Goal: Task Accomplishment & Management: Manage account settings

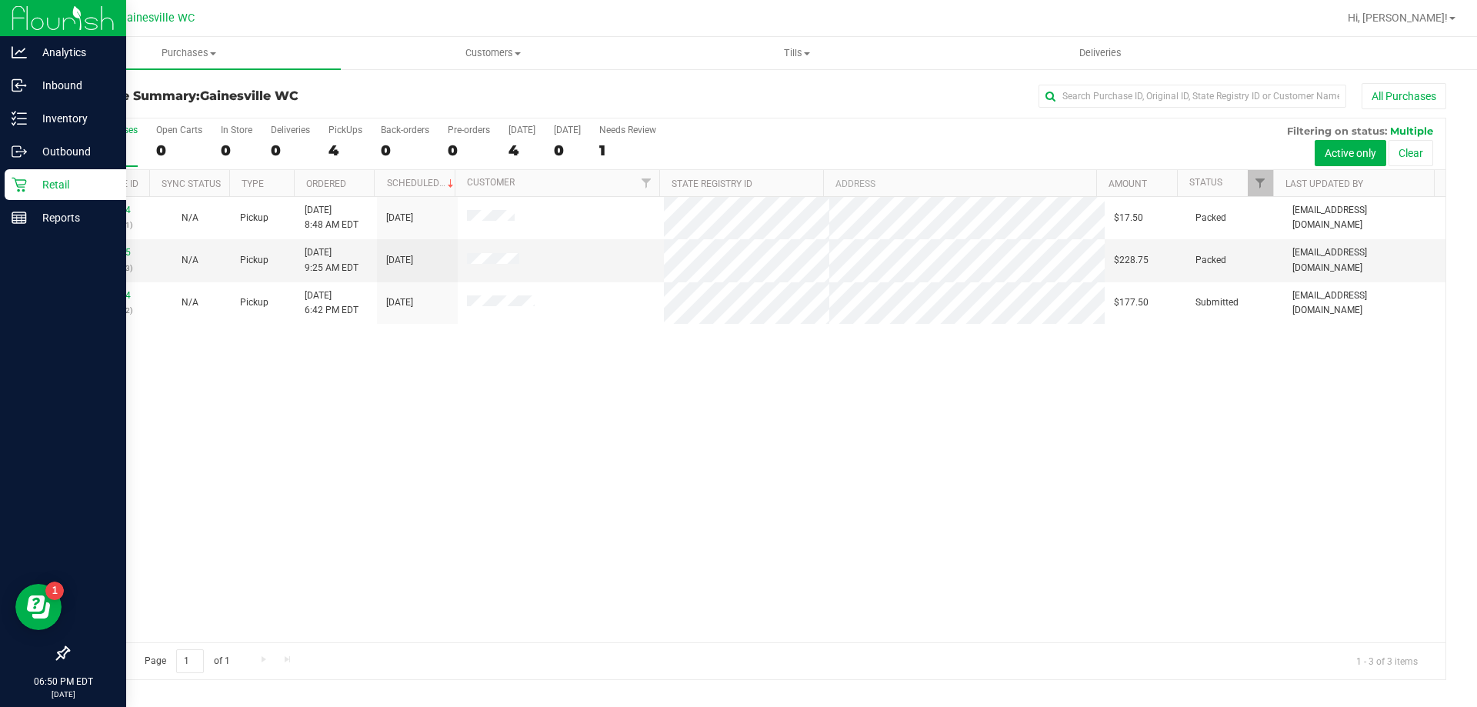
click at [90, 185] on p "Retail" at bounding box center [73, 184] width 92 height 18
click at [82, 183] on p "Retail" at bounding box center [73, 184] width 92 height 18
click at [43, 158] on p "Outbound" at bounding box center [73, 151] width 92 height 18
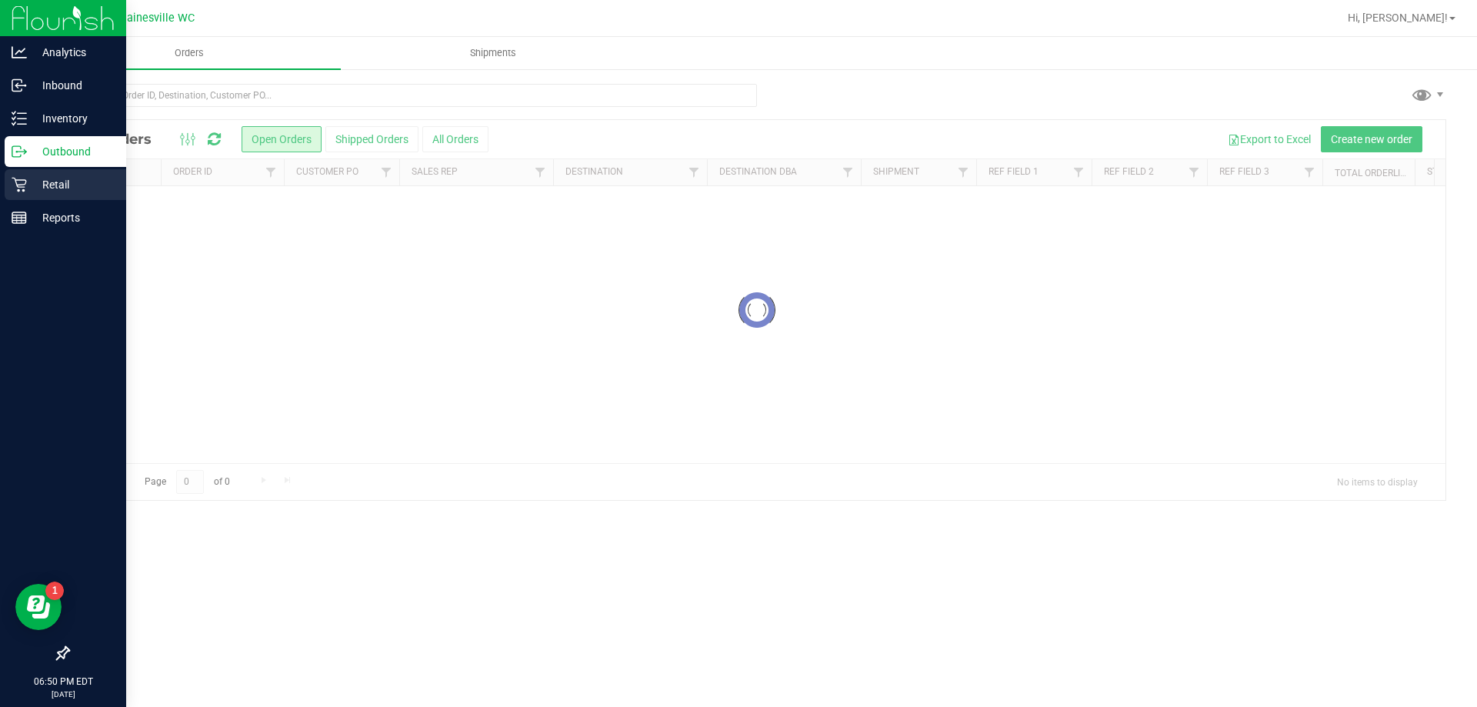
click at [48, 174] on div "Retail" at bounding box center [66, 184] width 122 height 31
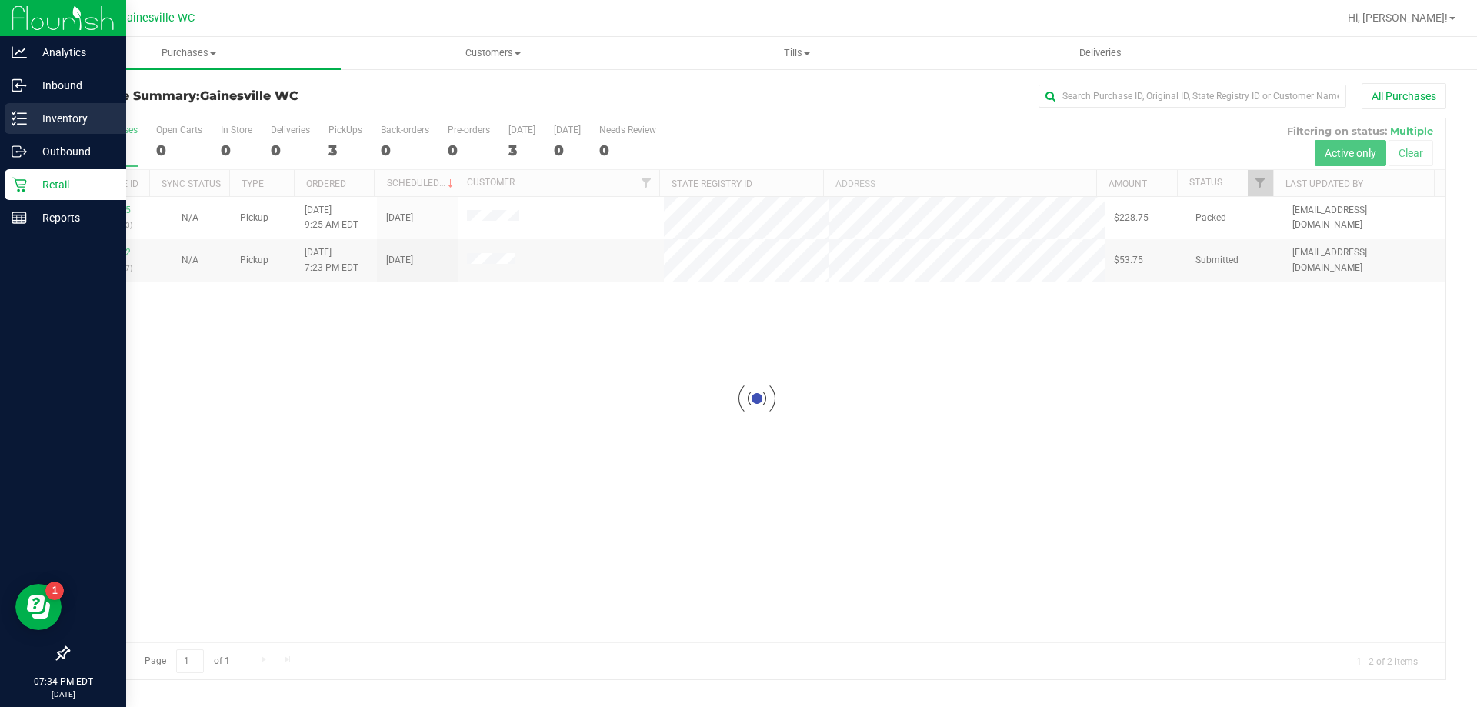
click at [31, 123] on p "Inventory" at bounding box center [73, 118] width 92 height 18
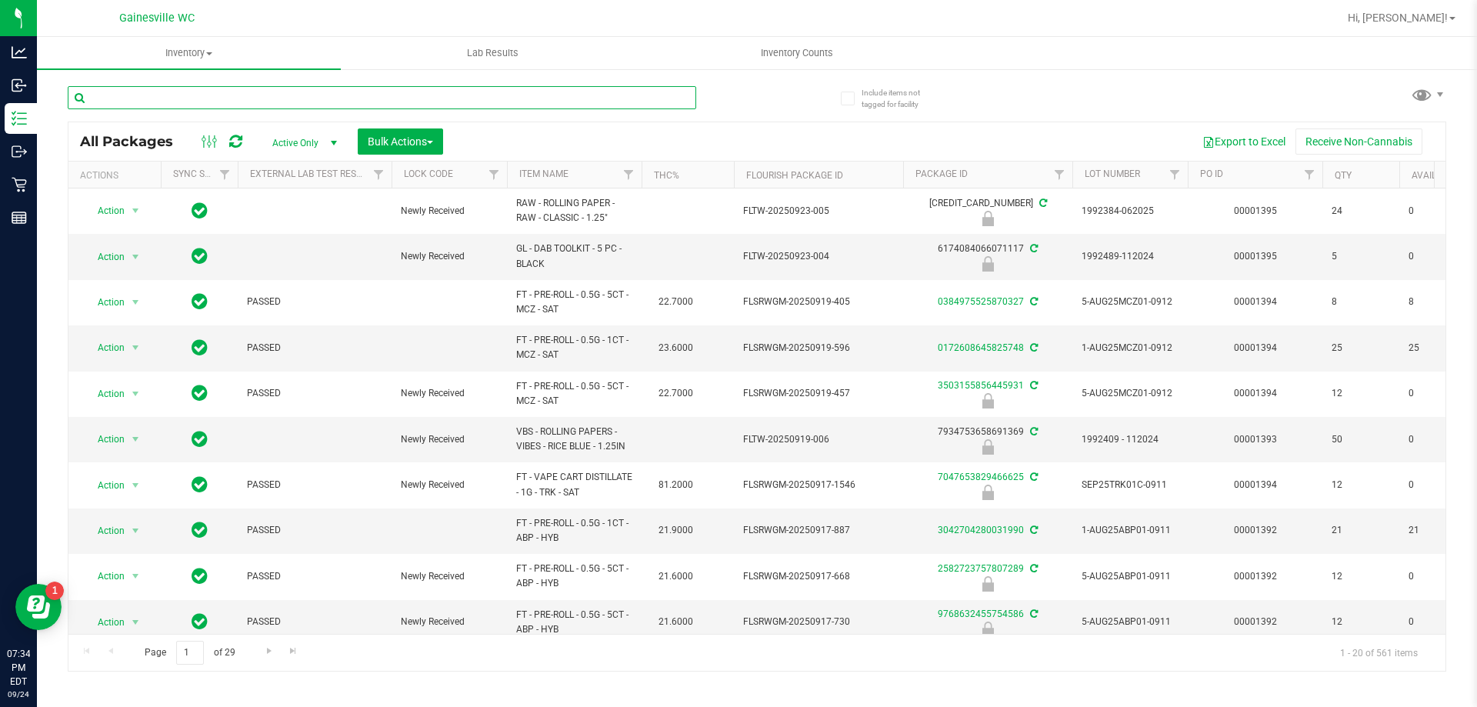
click at [242, 96] on input "text" at bounding box center [382, 97] width 628 height 23
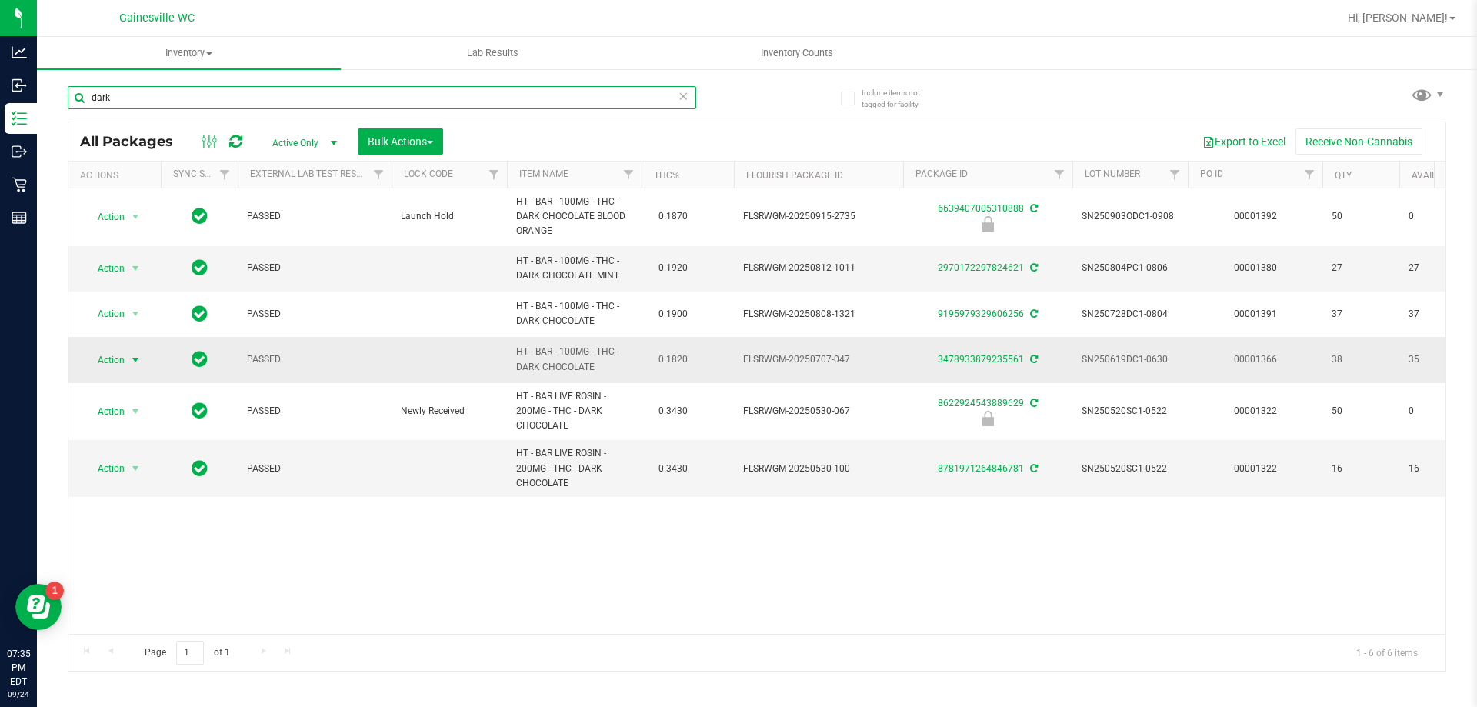
type input "dark"
click at [123, 362] on span "Action" at bounding box center [105, 360] width 42 height 22
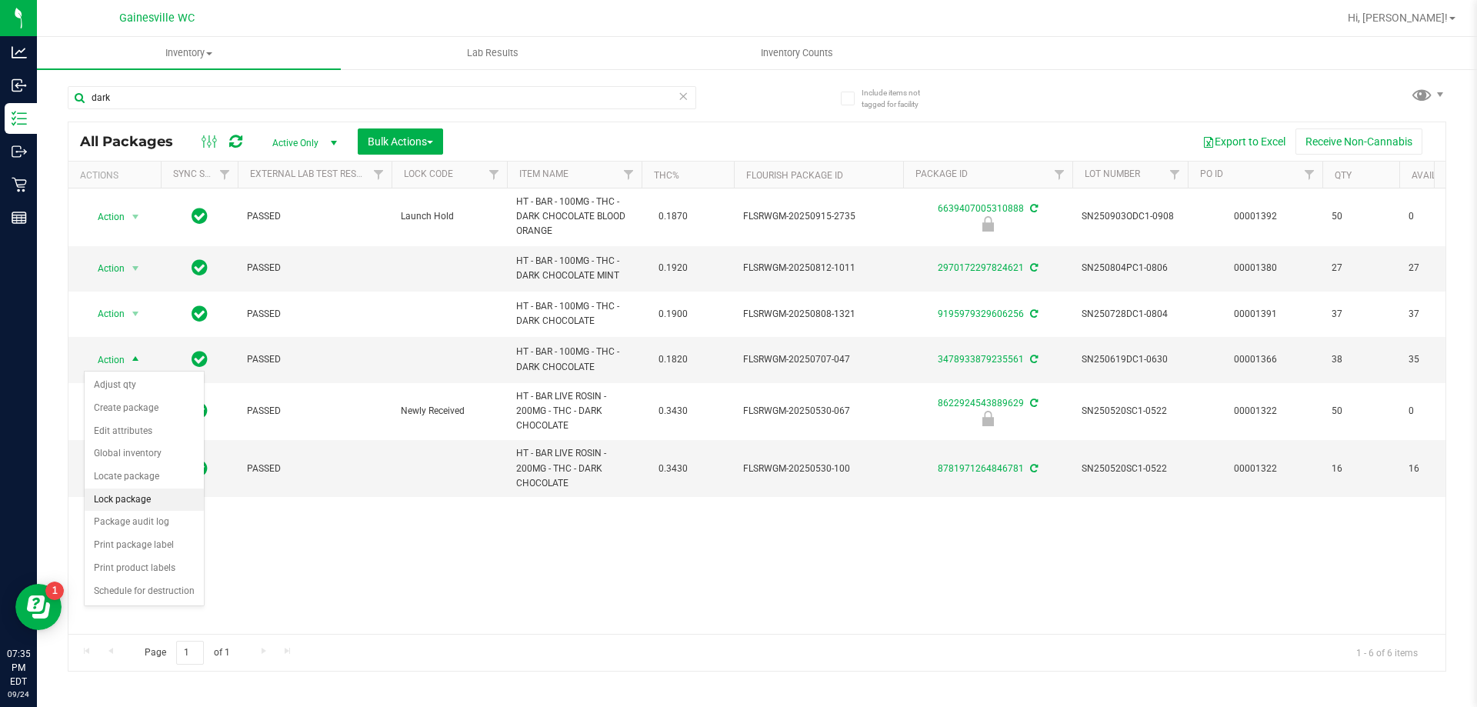
click at [122, 495] on li "Lock package" at bounding box center [144, 499] width 119 height 23
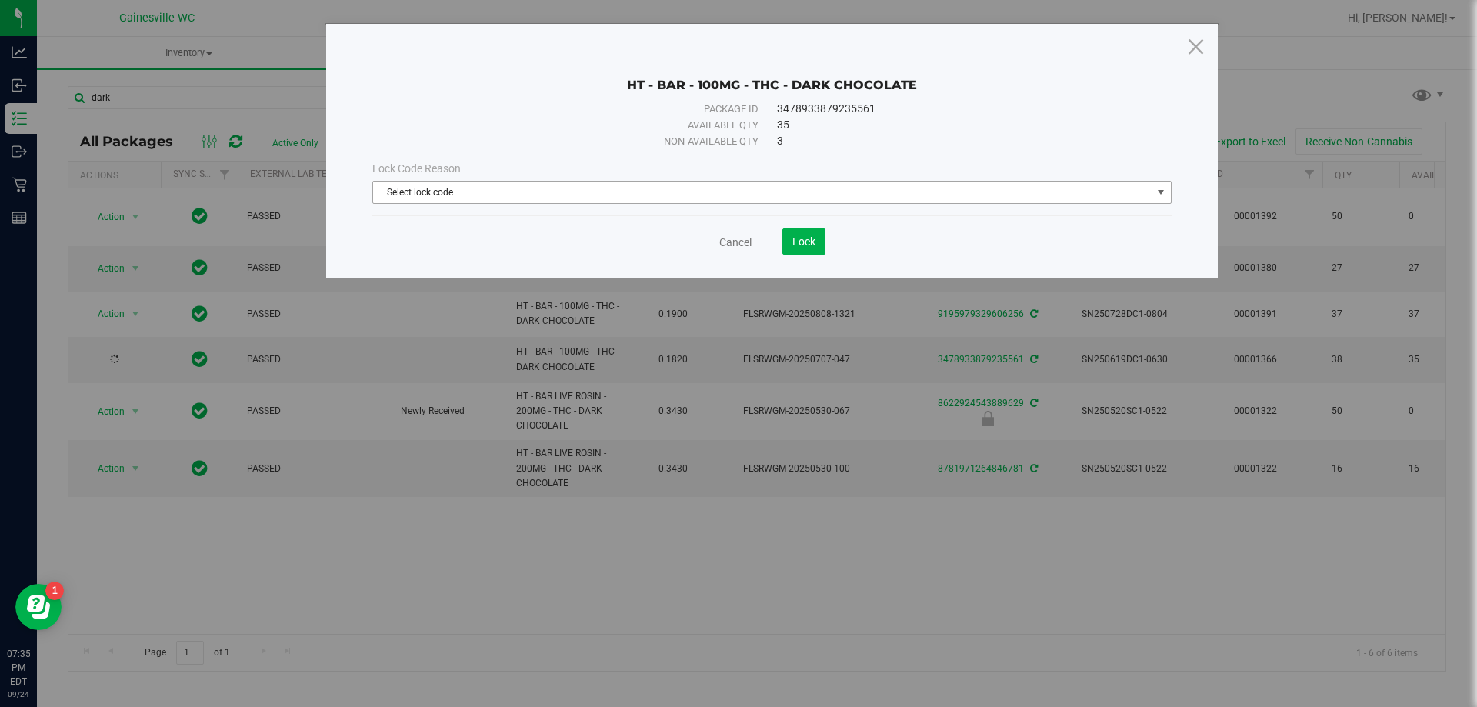
click at [758, 192] on span "Select lock code" at bounding box center [762, 193] width 778 height 22
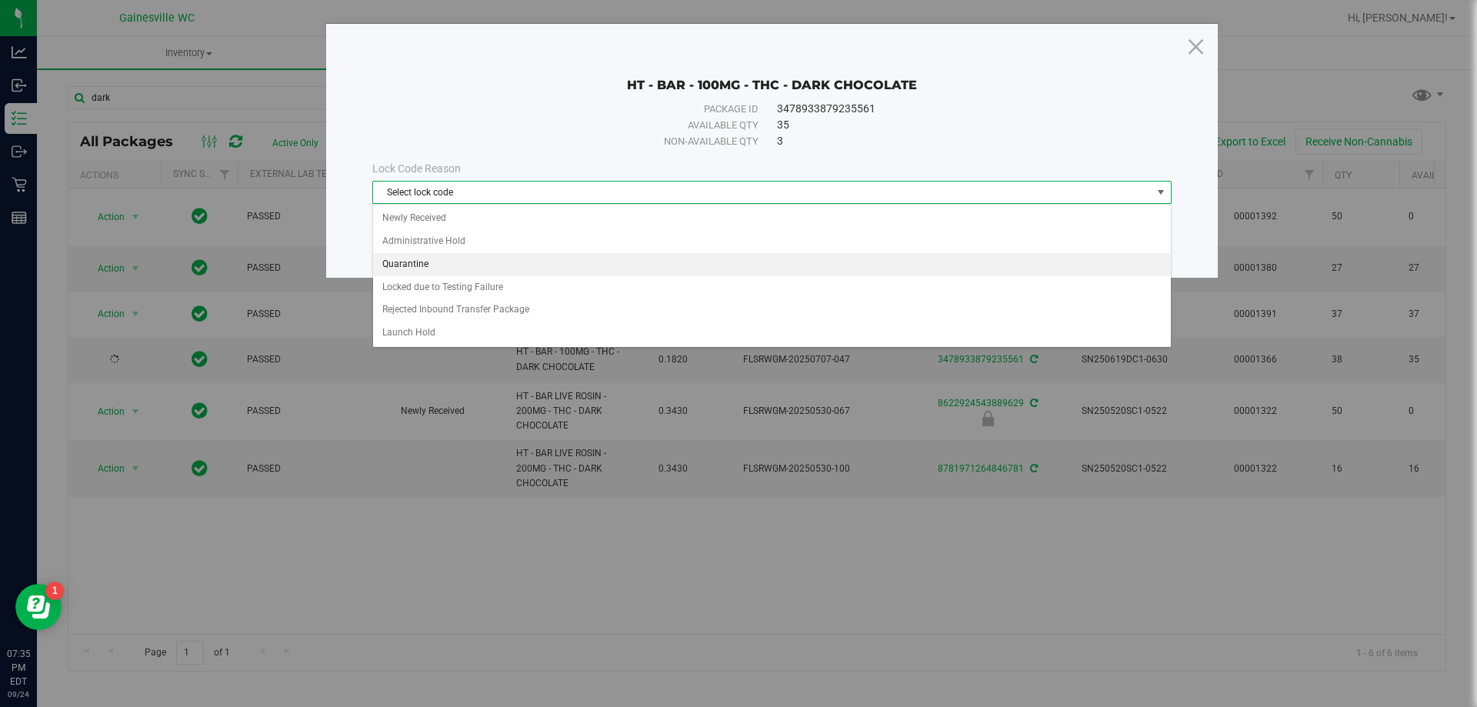
click at [443, 270] on li "Quarantine" at bounding box center [772, 264] width 798 height 23
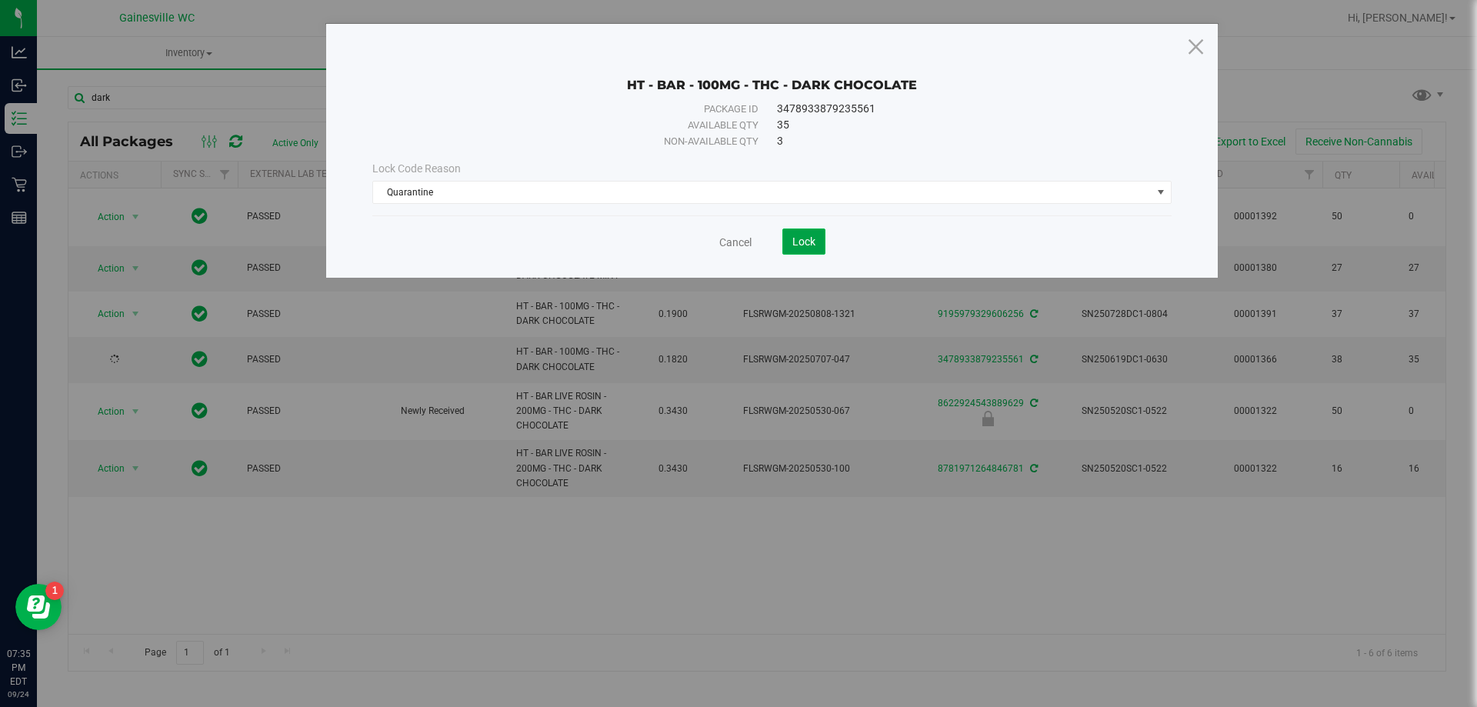
click at [795, 240] on span "Lock" at bounding box center [803, 241] width 23 height 12
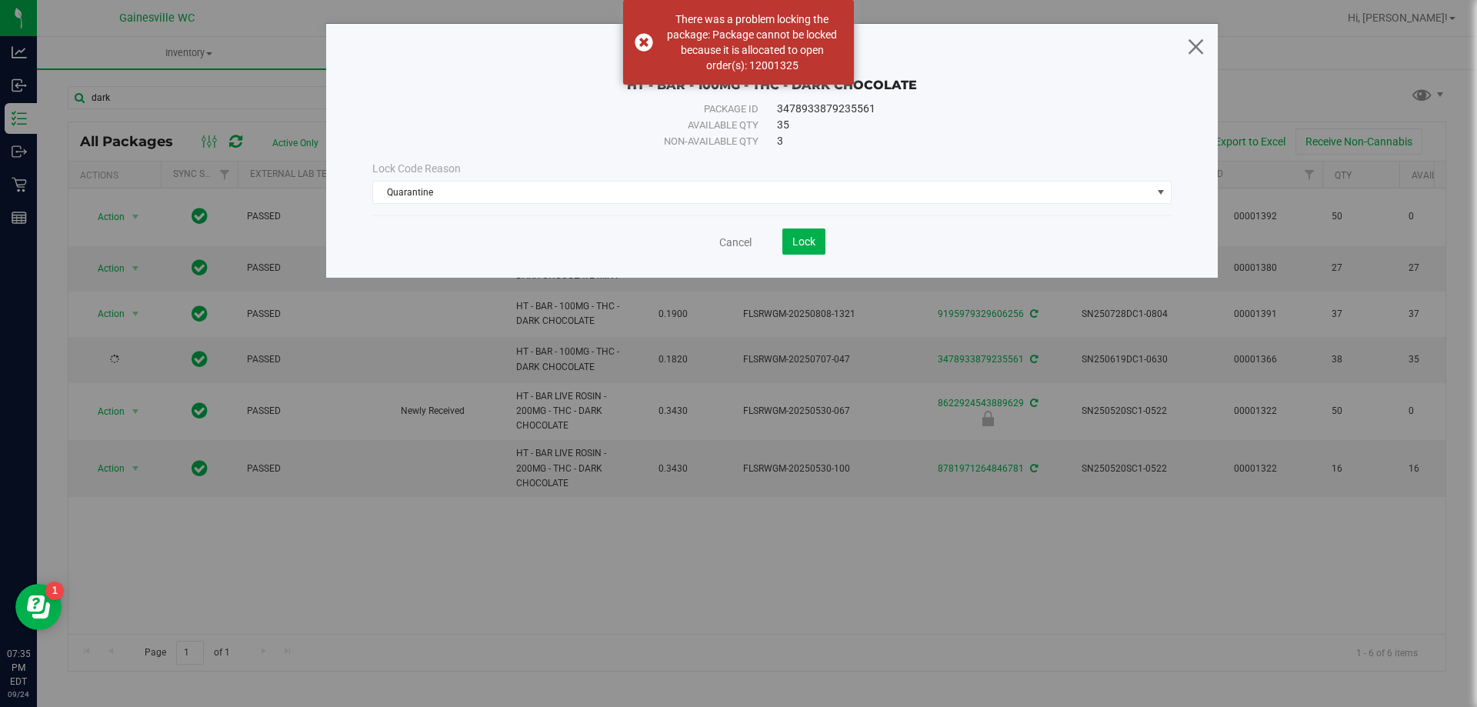
click at [1195, 50] on icon at bounding box center [1195, 46] width 21 height 37
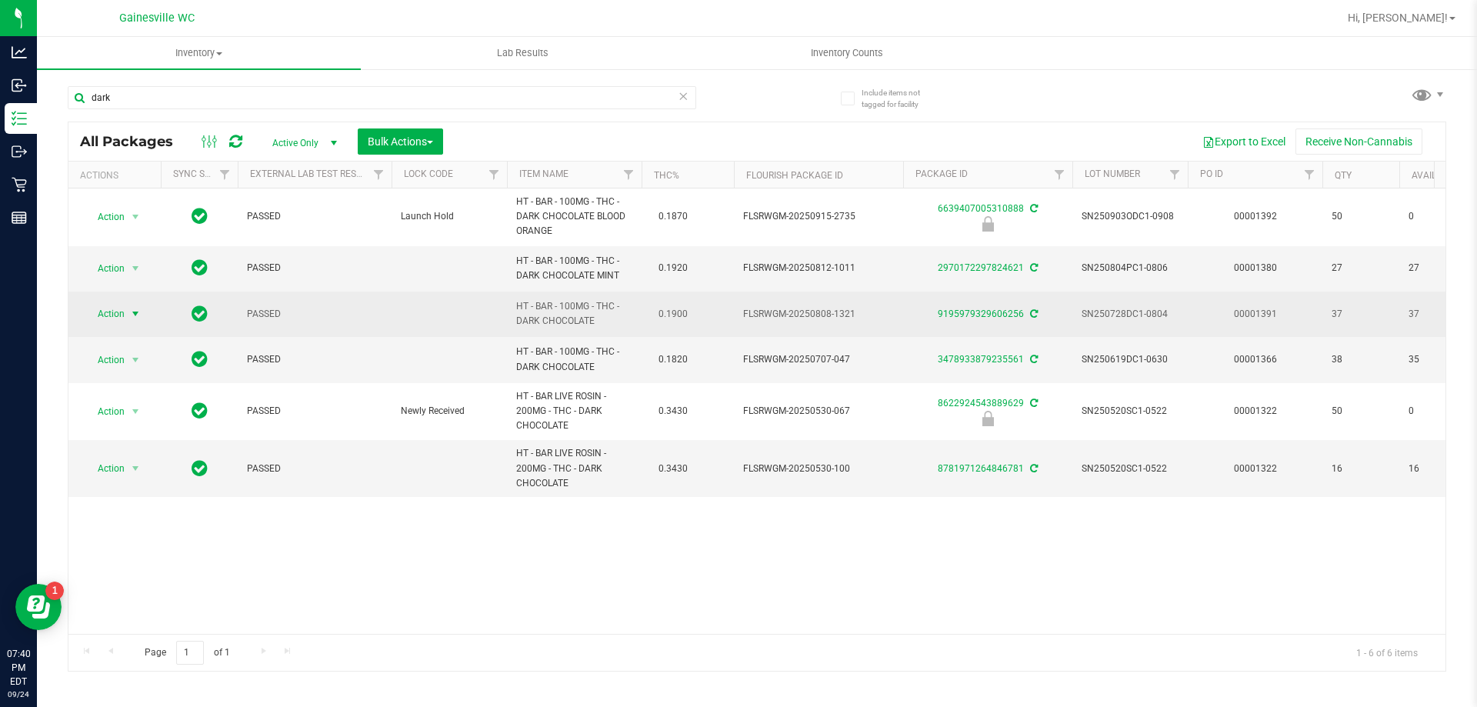
click at [121, 318] on span "Action" at bounding box center [105, 314] width 42 height 22
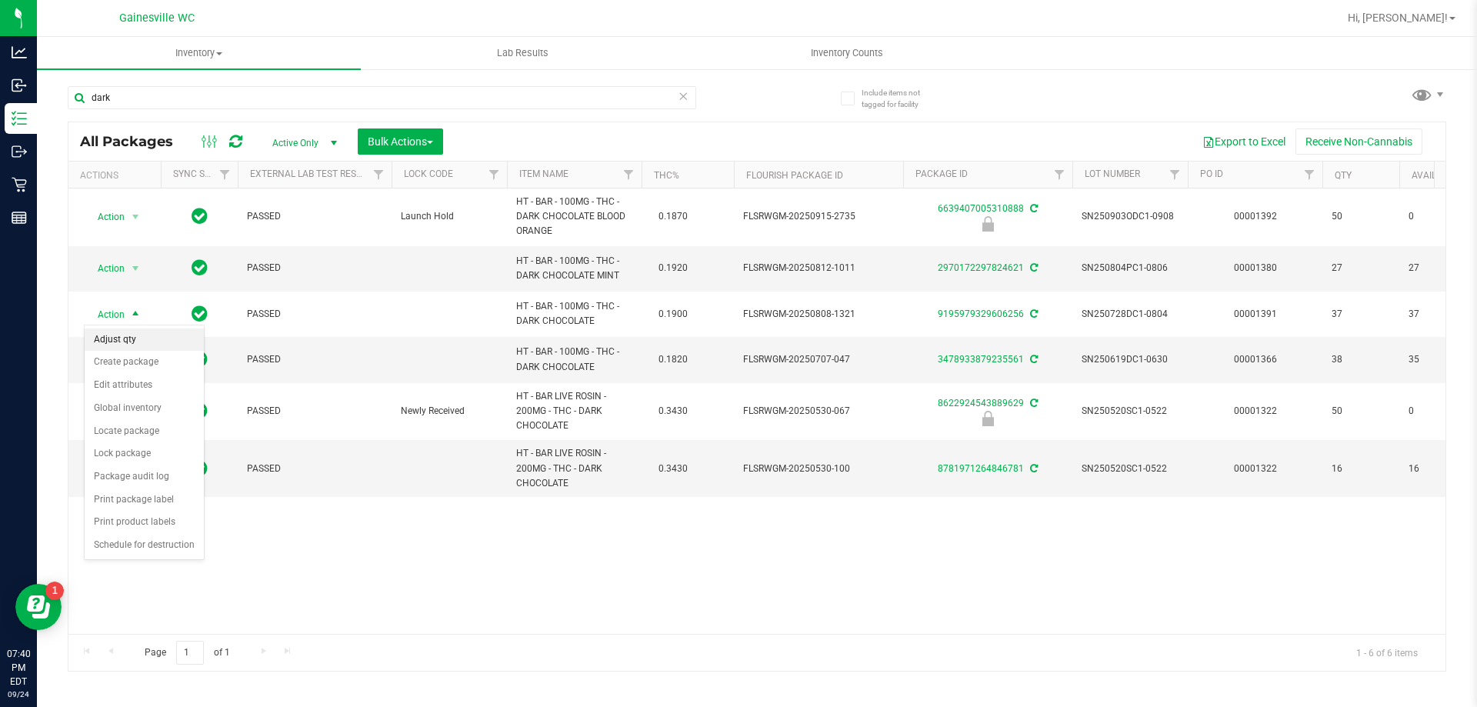
click at [150, 340] on li "Adjust qty" at bounding box center [144, 339] width 119 height 23
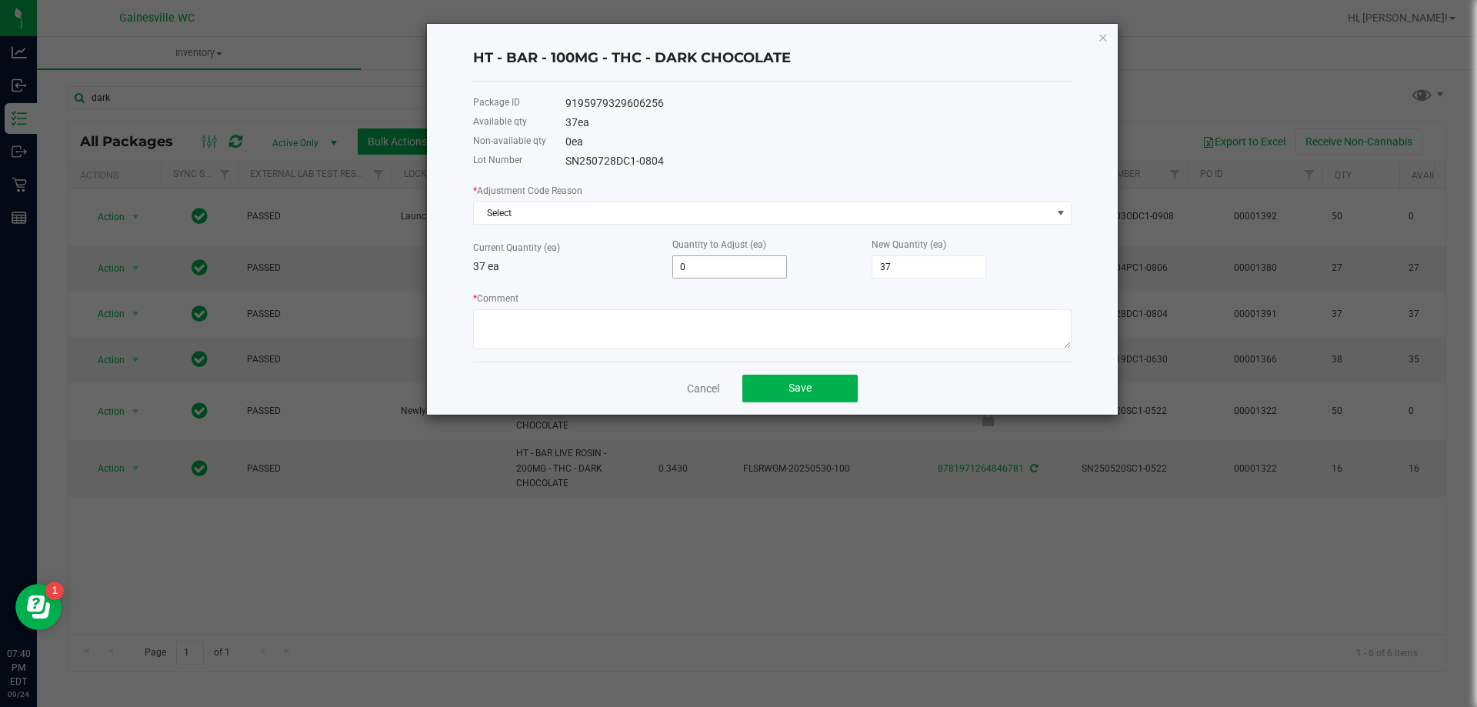
click at [764, 259] on input "0" at bounding box center [729, 267] width 113 height 22
type input "1"
type input "38"
type input "37"
type input "-1"
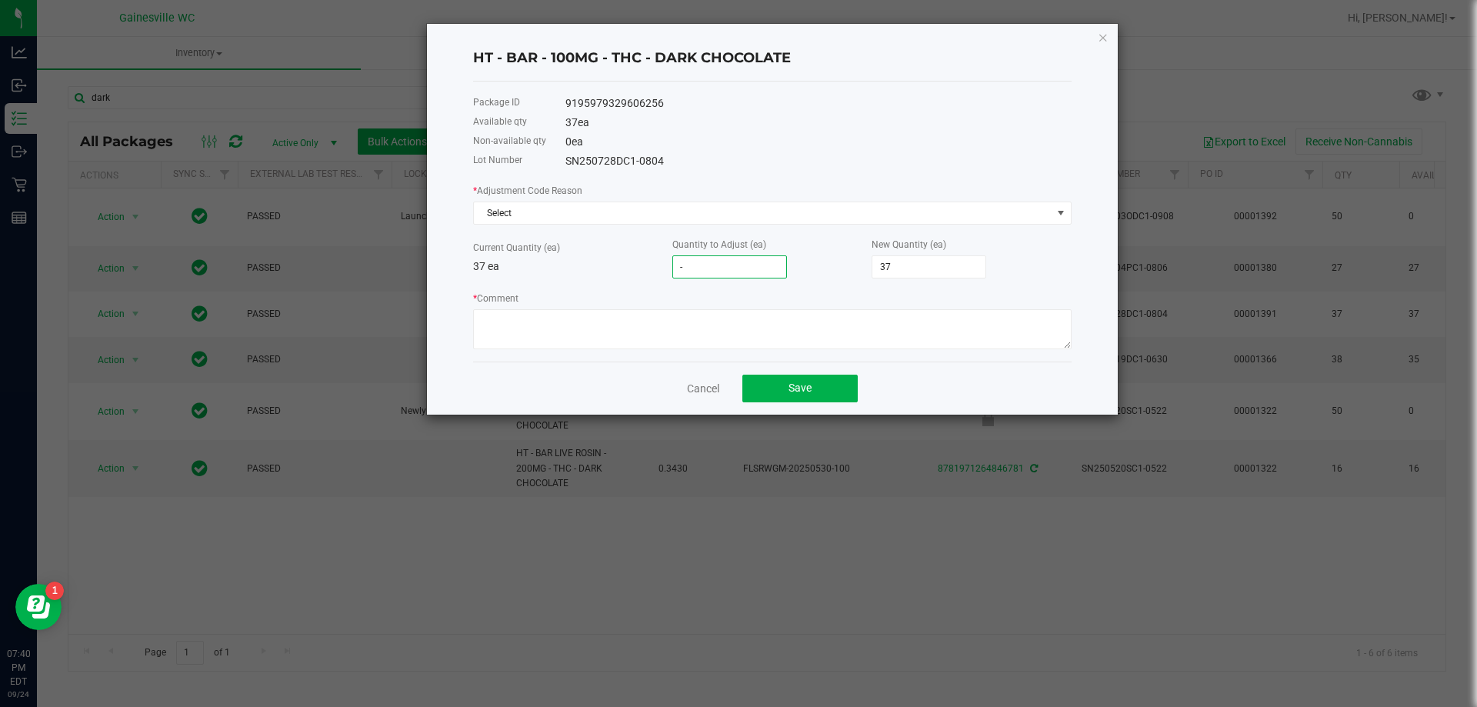
type input "36"
type input "-1"
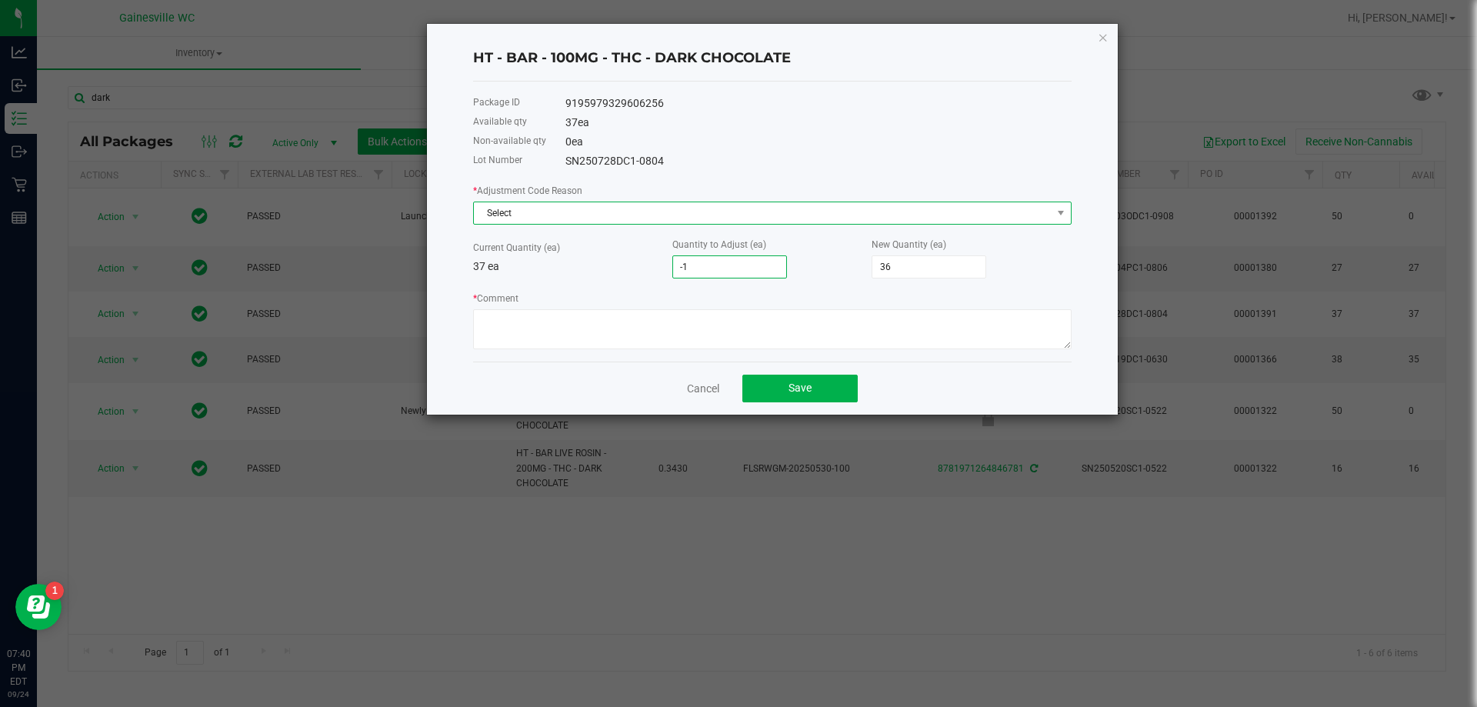
click at [655, 205] on span "Select" at bounding box center [763, 213] width 578 height 22
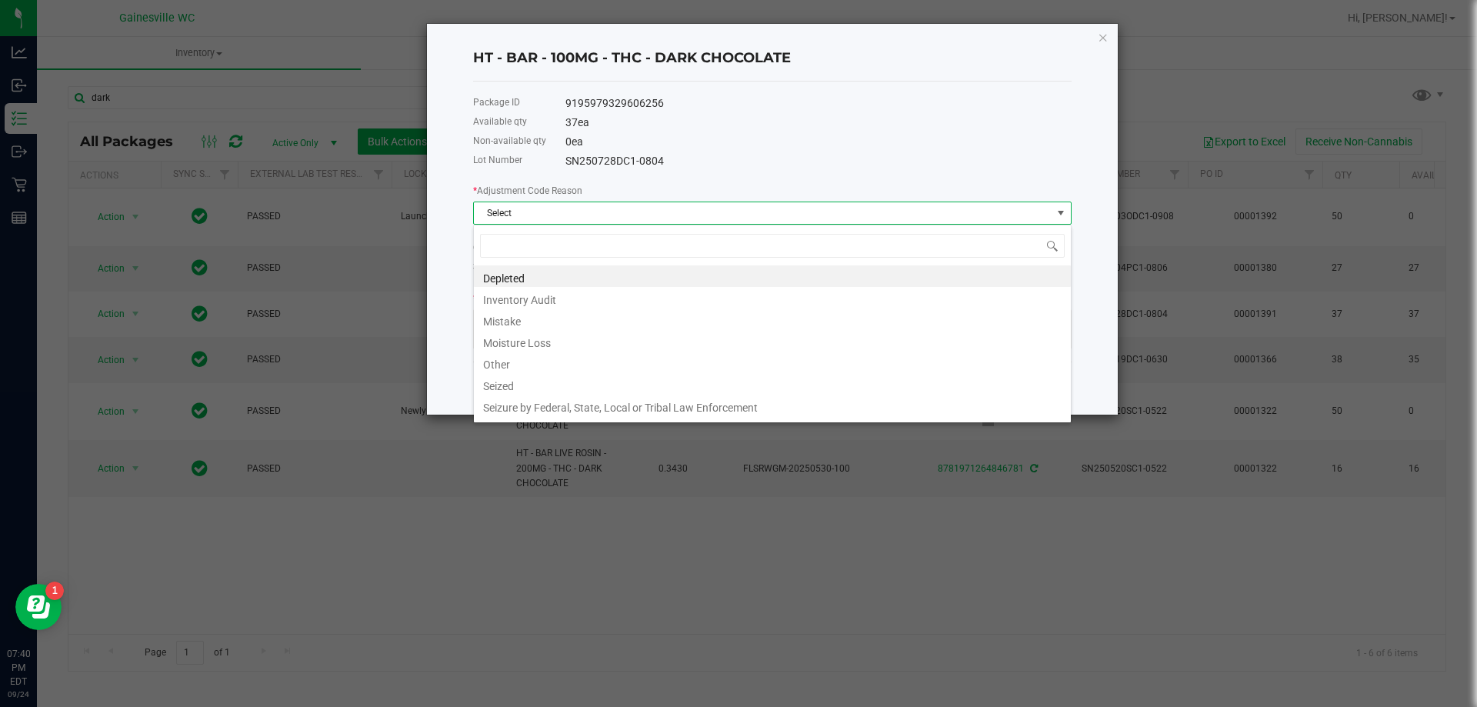
scroll to position [23, 598]
click at [523, 325] on li "Mistake" at bounding box center [772, 319] width 597 height 22
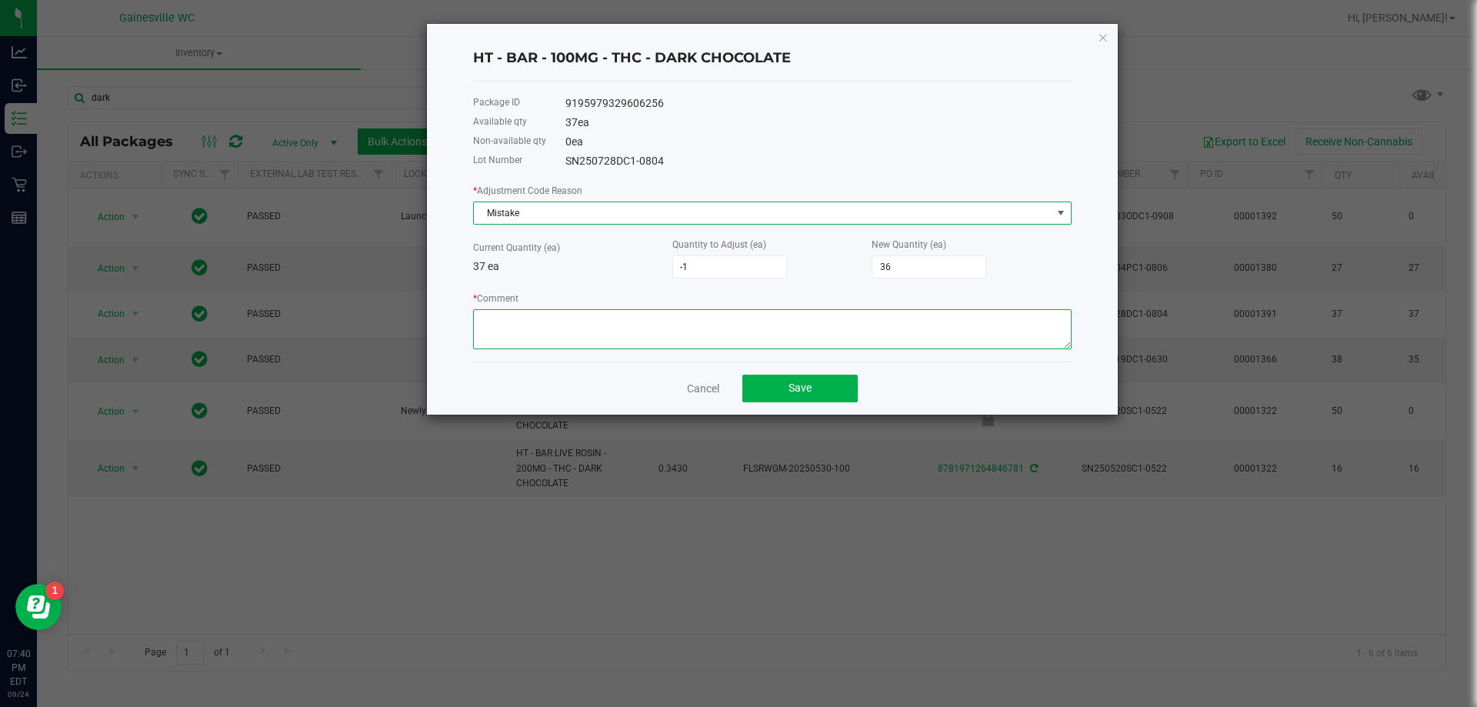
click at [563, 342] on textarea "* Comment" at bounding box center [772, 329] width 598 height 40
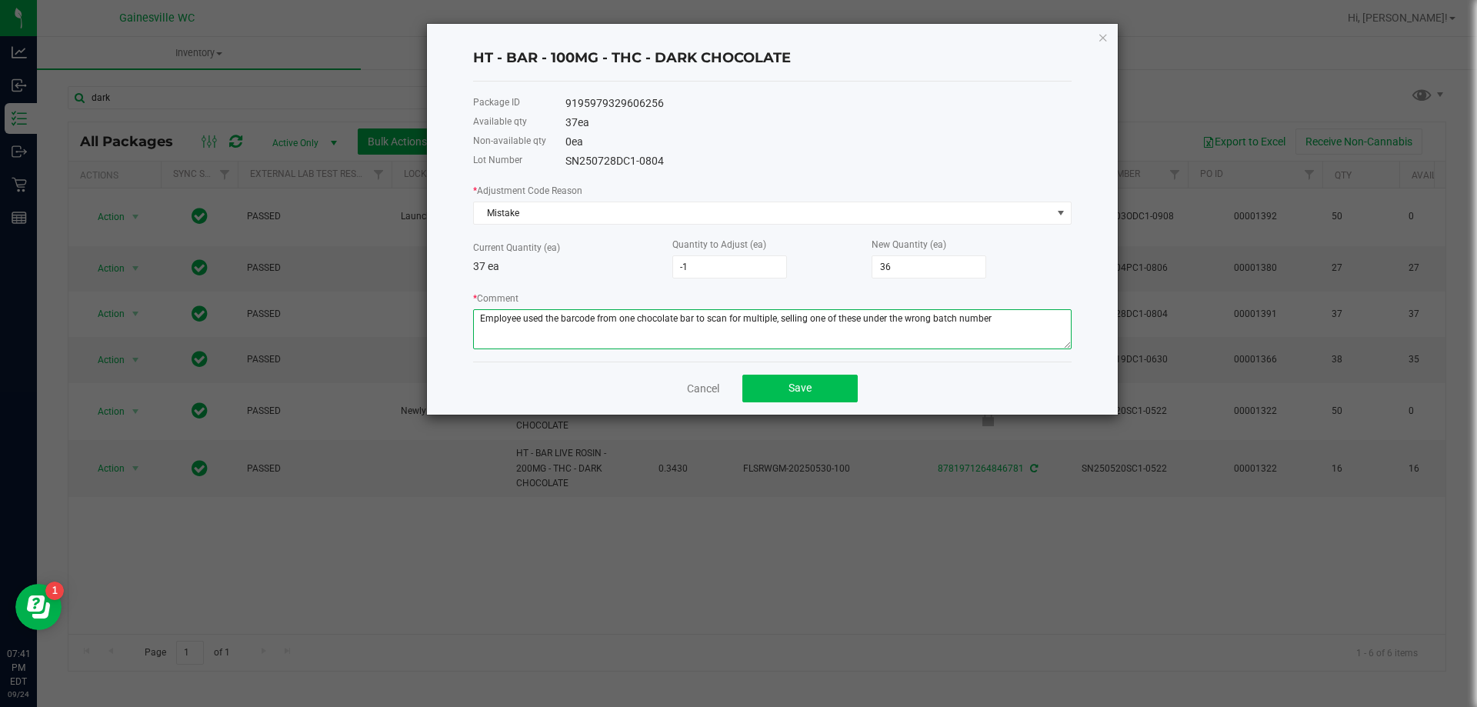
type textarea "Employee used the barcode from one chocolate bar to scan for multiple, selling …"
click at [784, 391] on button "Save" at bounding box center [799, 389] width 115 height 28
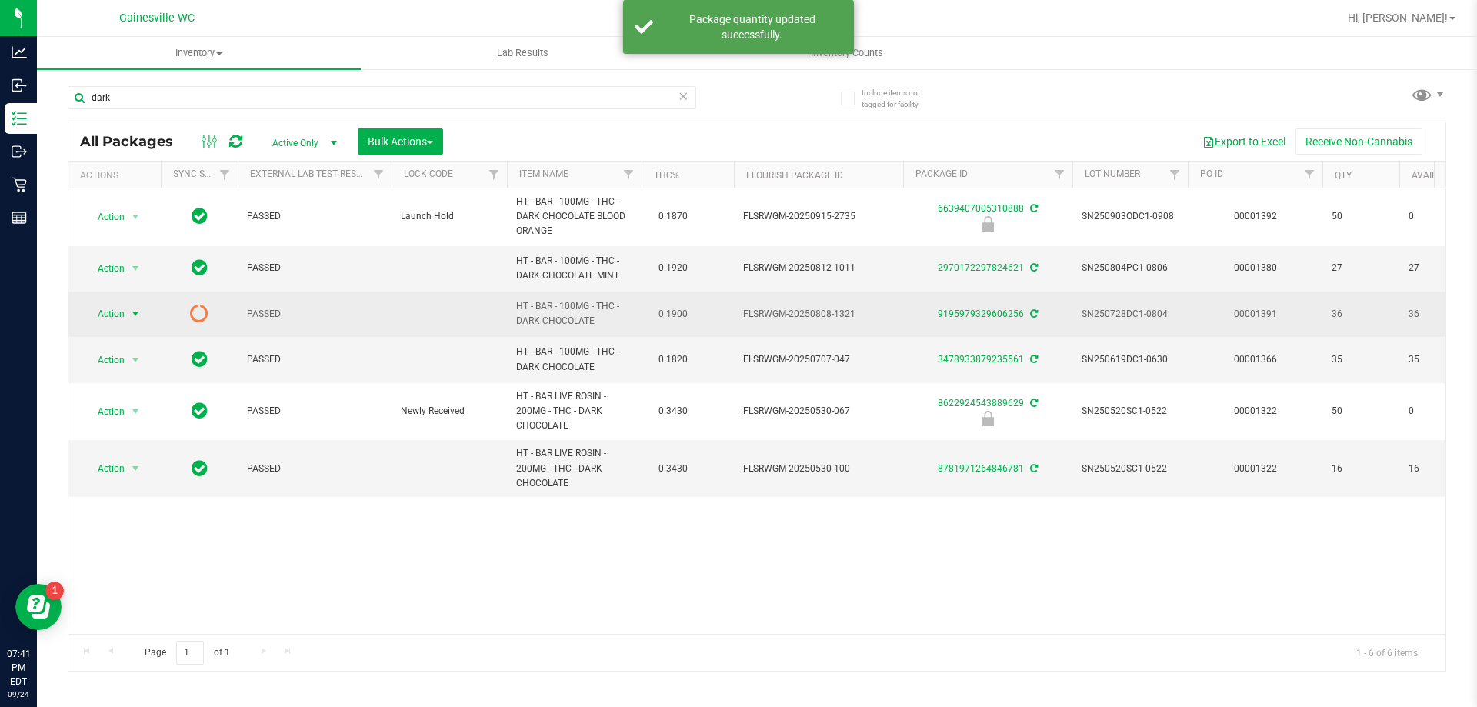
click at [125, 315] on span "Action" at bounding box center [105, 314] width 42 height 22
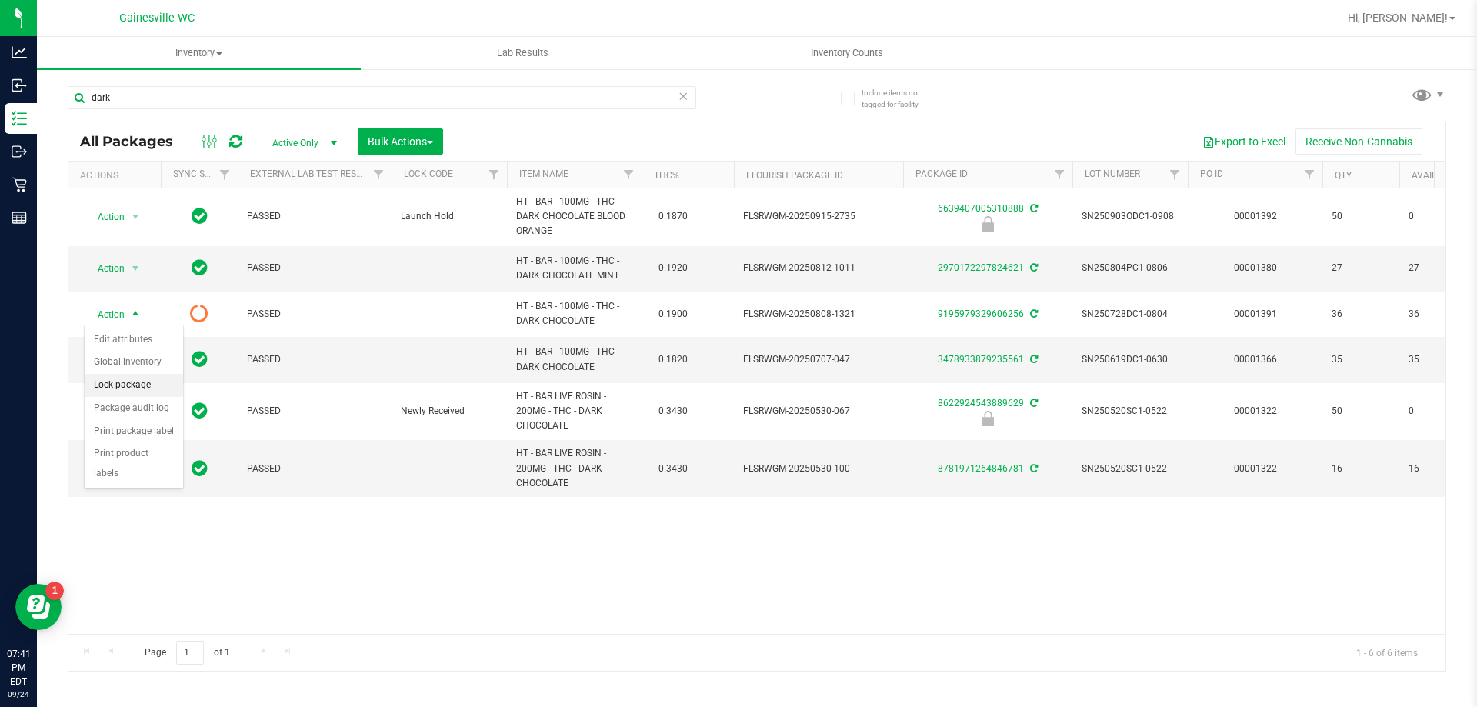
click at [144, 381] on li "Lock package" at bounding box center [134, 385] width 98 height 23
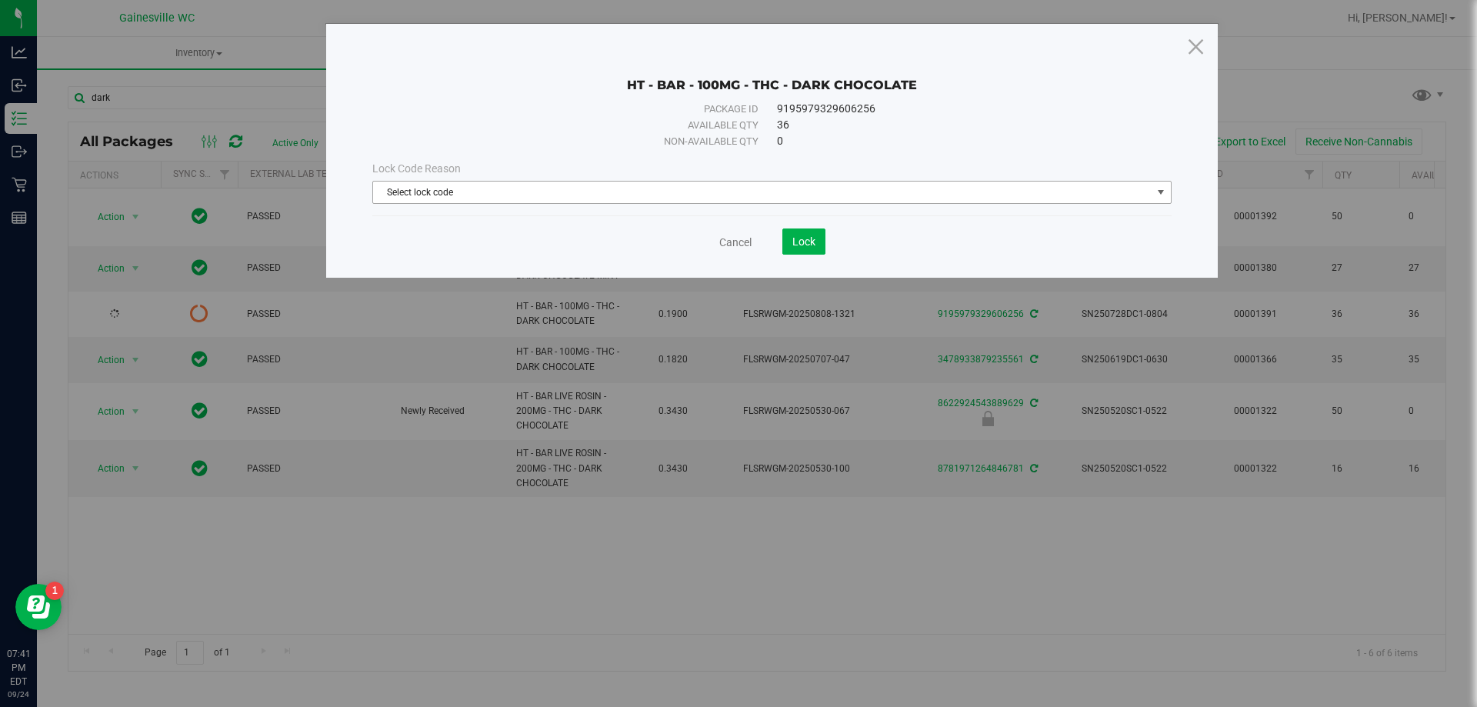
click at [622, 197] on span "Select lock code" at bounding box center [762, 193] width 778 height 22
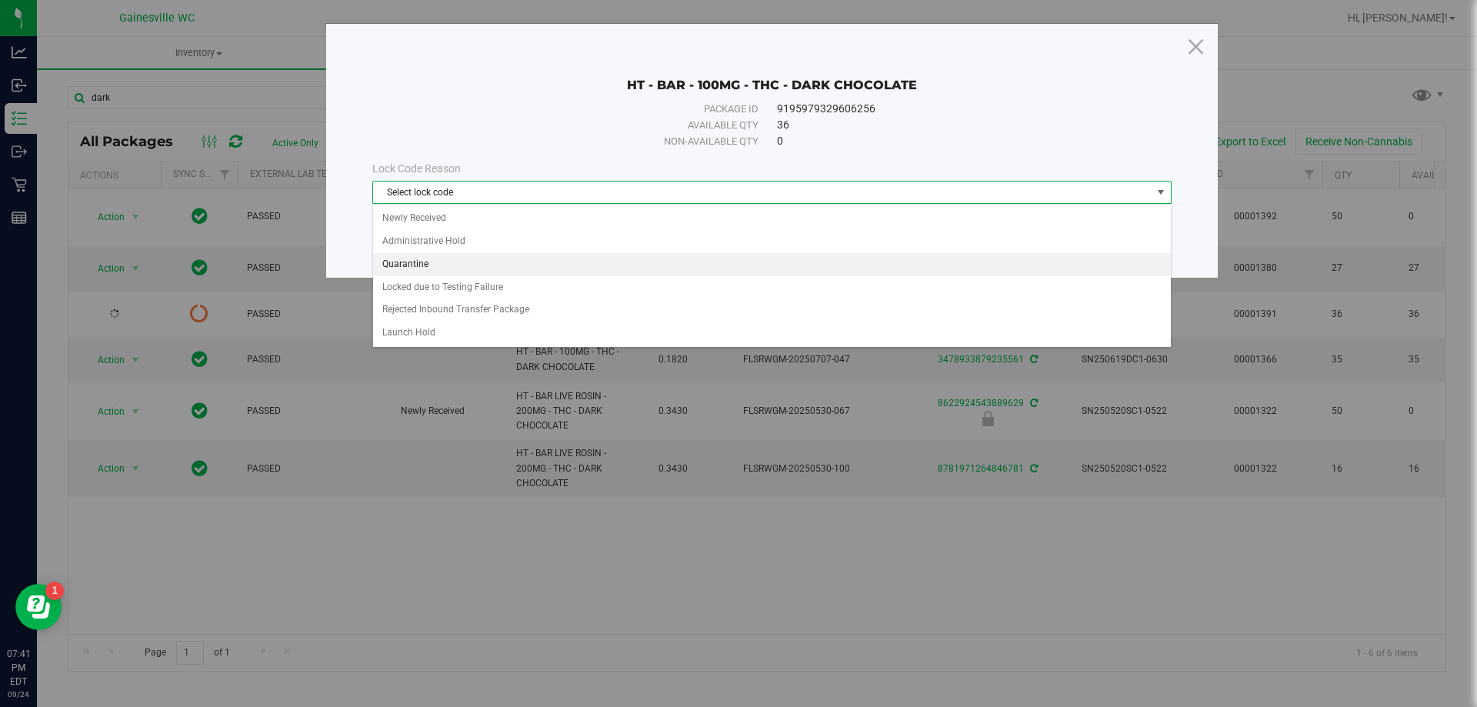
click at [451, 260] on li "Quarantine" at bounding box center [772, 264] width 798 height 23
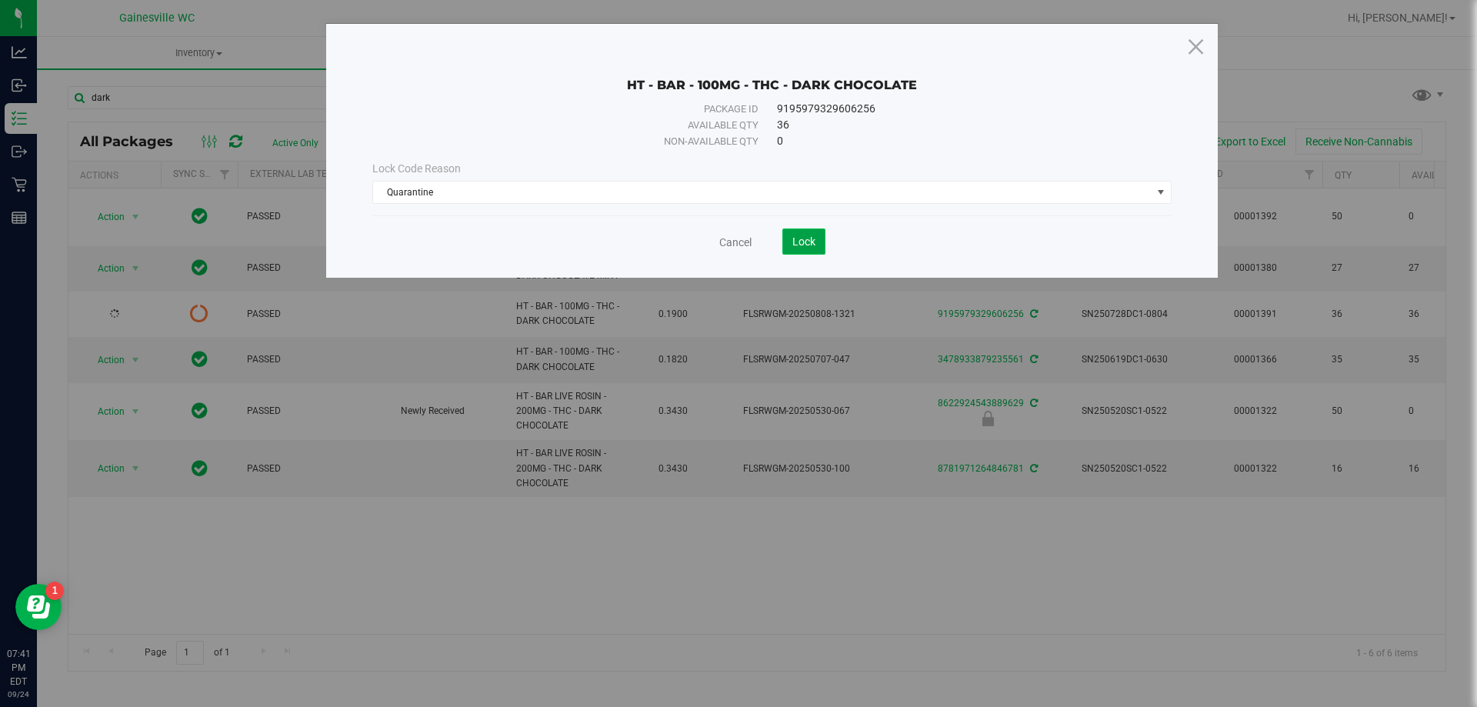
click at [794, 246] on span "Lock" at bounding box center [803, 241] width 23 height 12
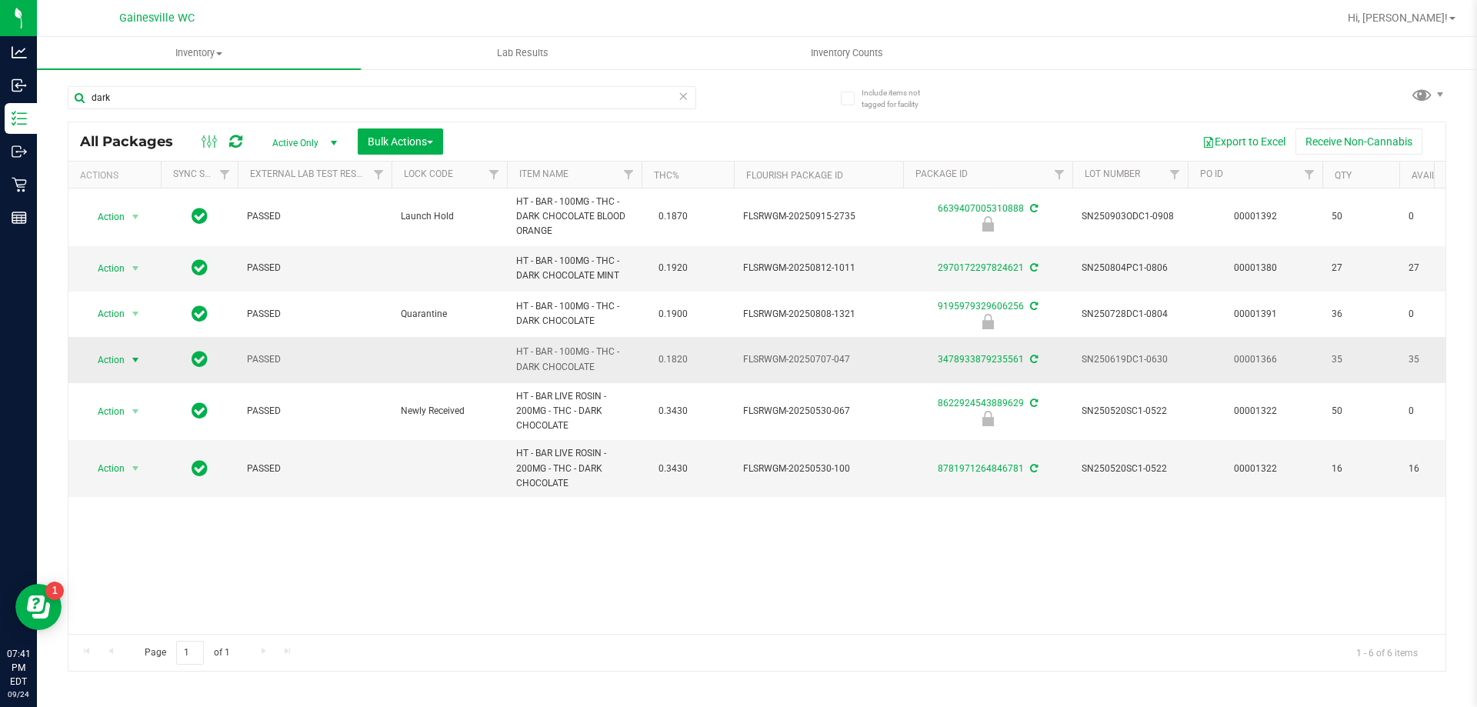
click at [115, 362] on span "Action" at bounding box center [105, 360] width 42 height 22
click at [125, 432] on li "Edit attributes" at bounding box center [144, 431] width 119 height 23
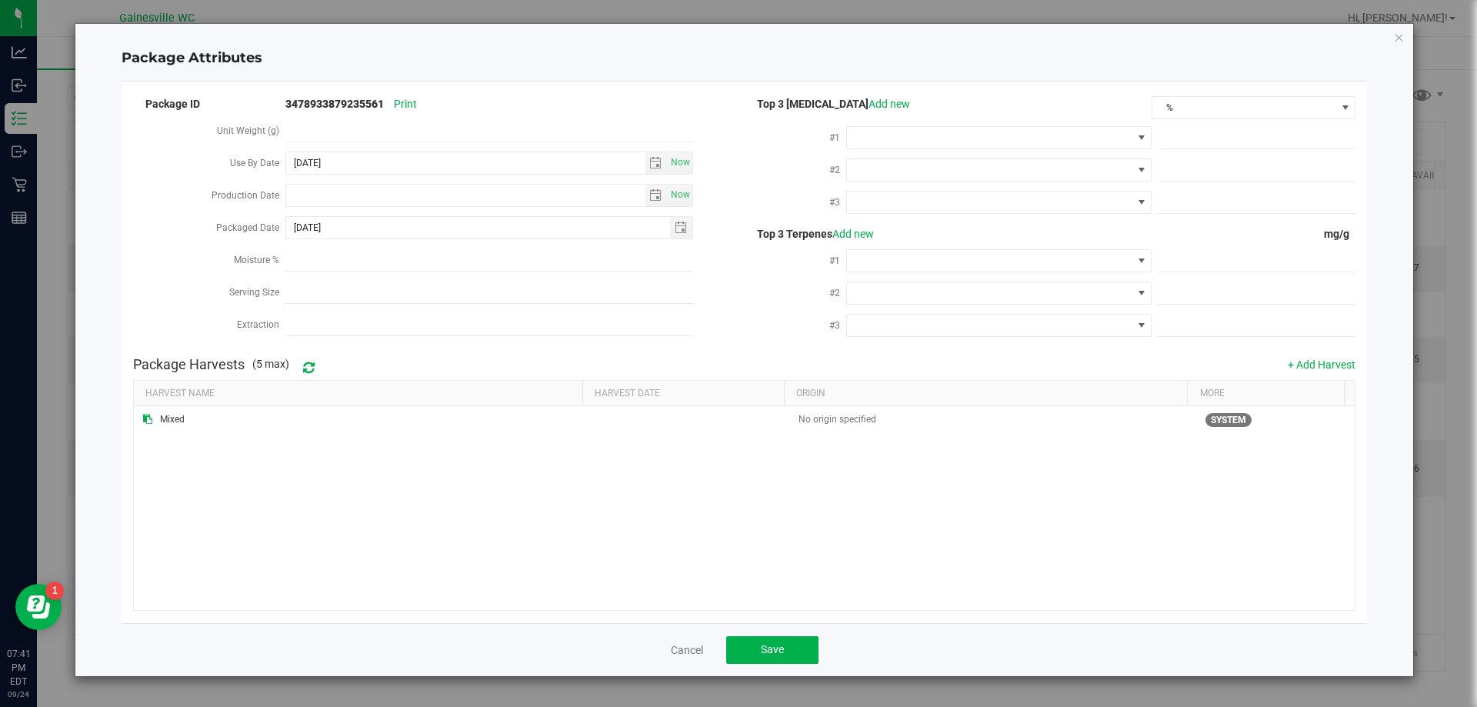
click at [1400, 39] on icon "Close modal" at bounding box center [1399, 37] width 11 height 18
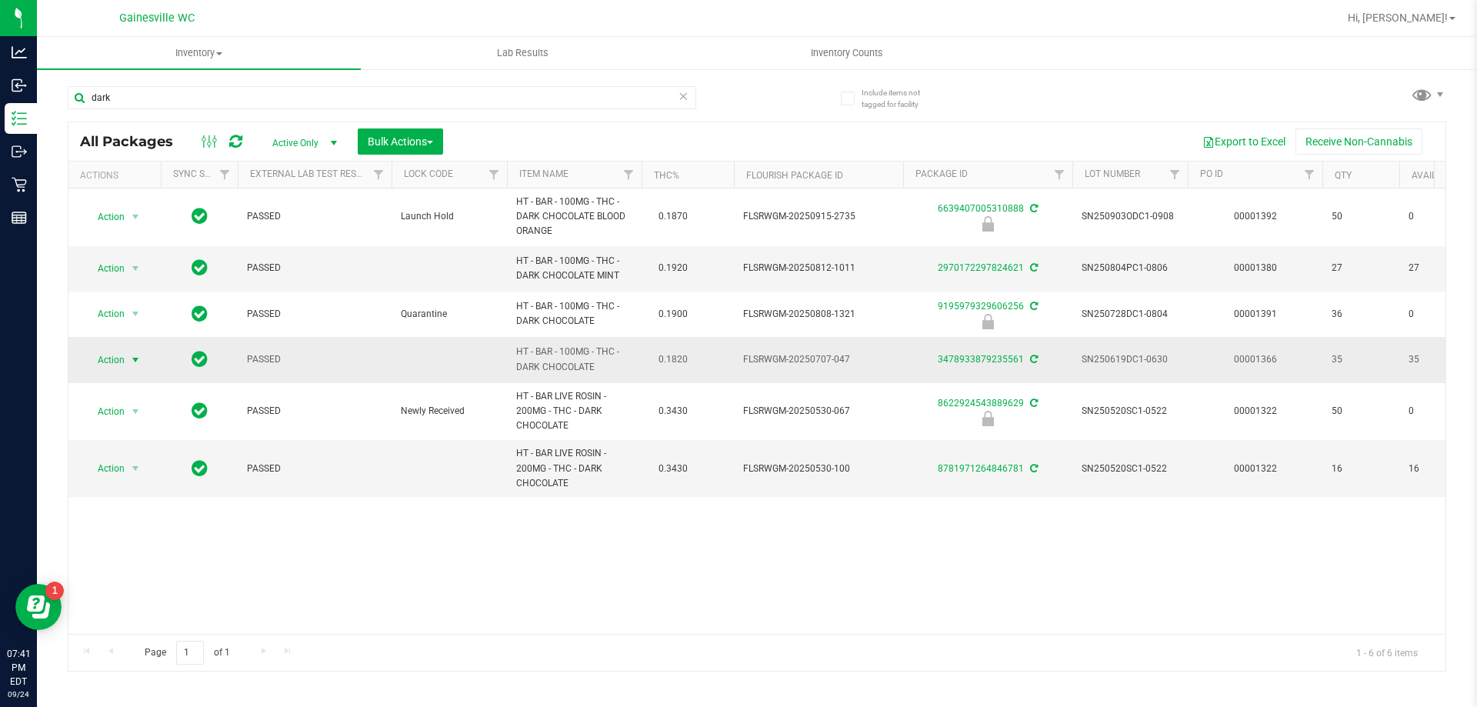
click at [133, 365] on span "select" at bounding box center [135, 360] width 12 height 12
click at [153, 389] on li "Adjust qty" at bounding box center [144, 385] width 119 height 23
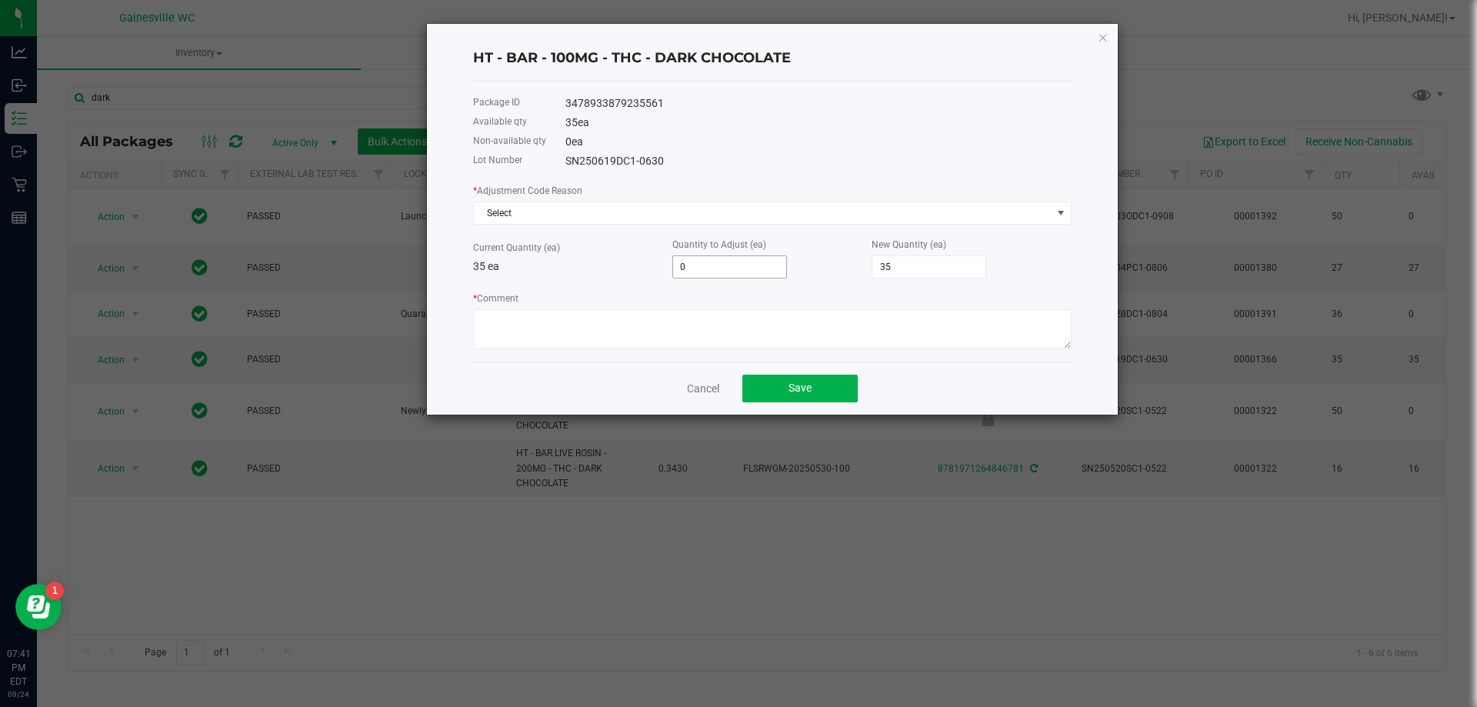
click at [728, 268] on input "0" at bounding box center [729, 267] width 113 height 22
type input "1"
type input "36"
type input "1"
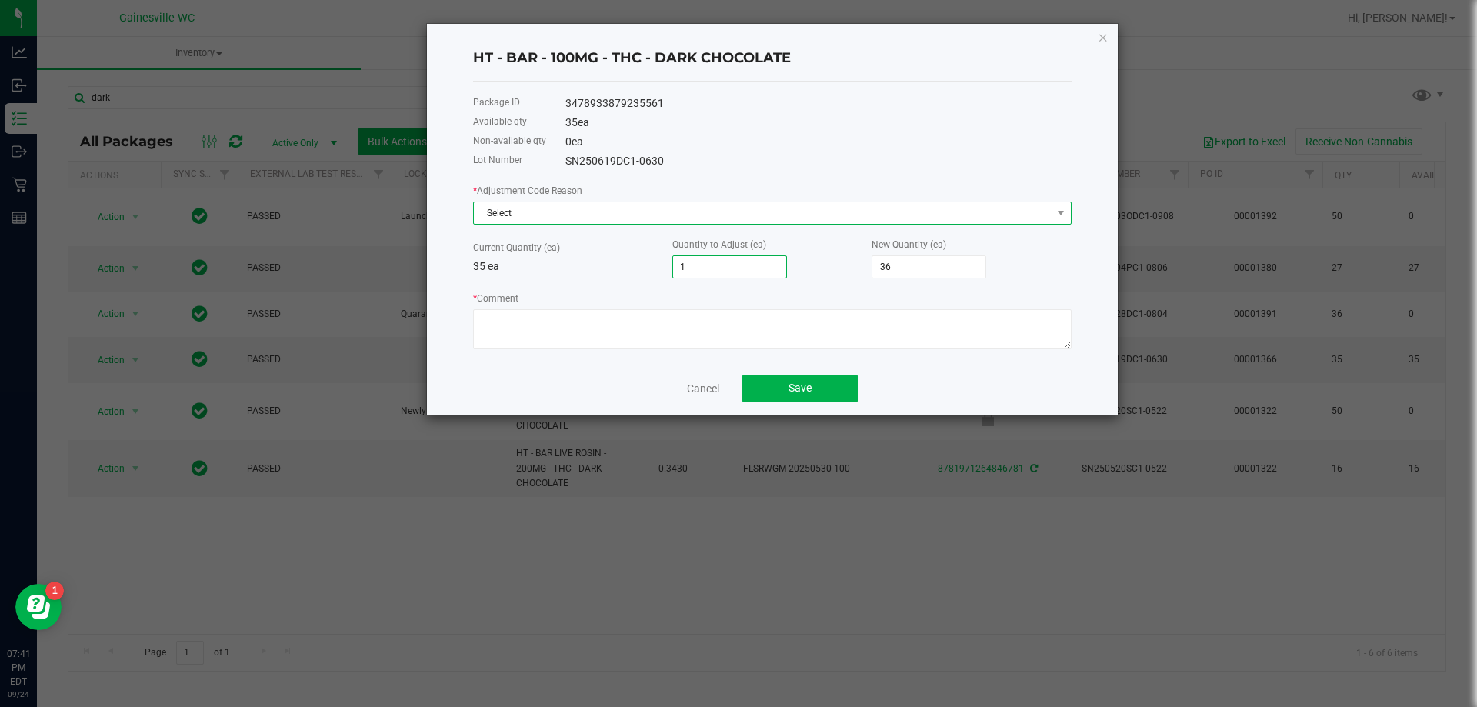
click at [615, 208] on span "Select" at bounding box center [763, 213] width 578 height 22
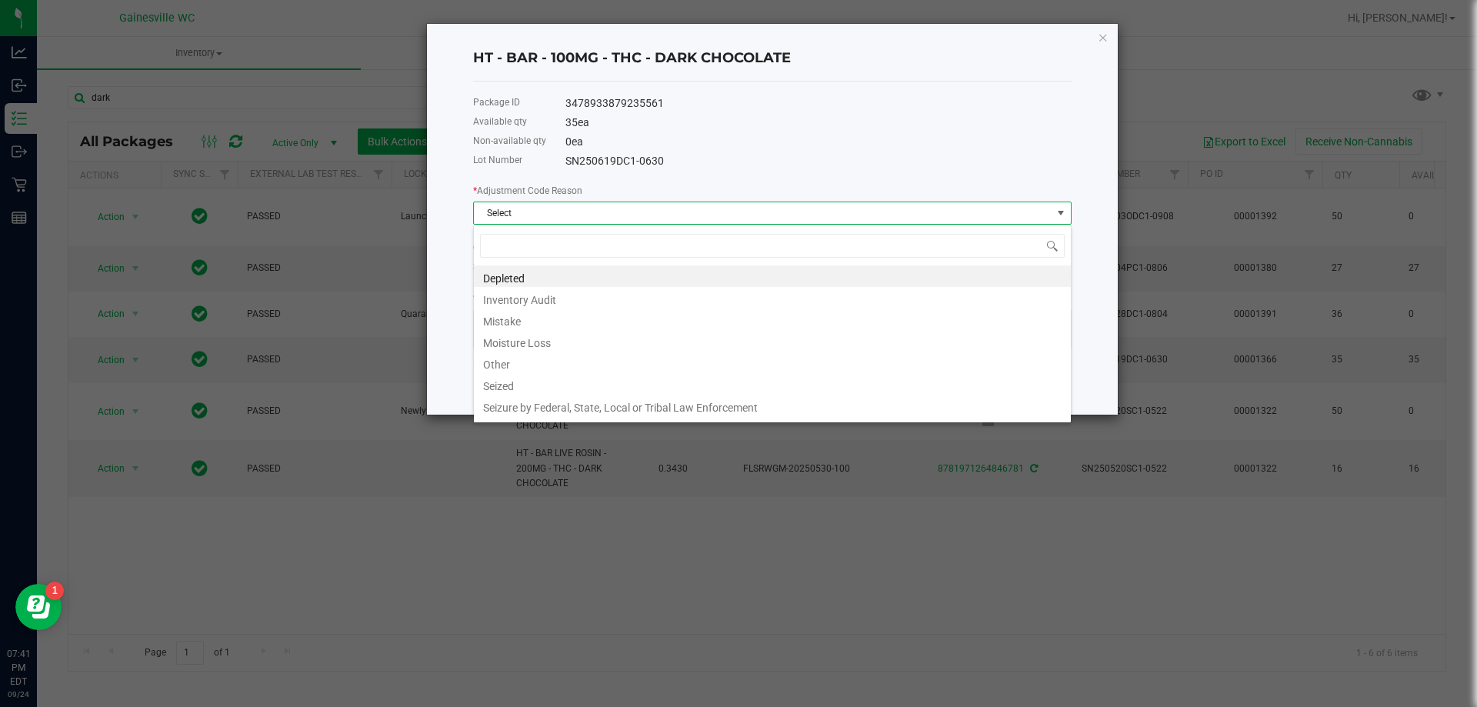
scroll to position [23, 598]
click at [548, 320] on li "Mistake" at bounding box center [772, 319] width 597 height 22
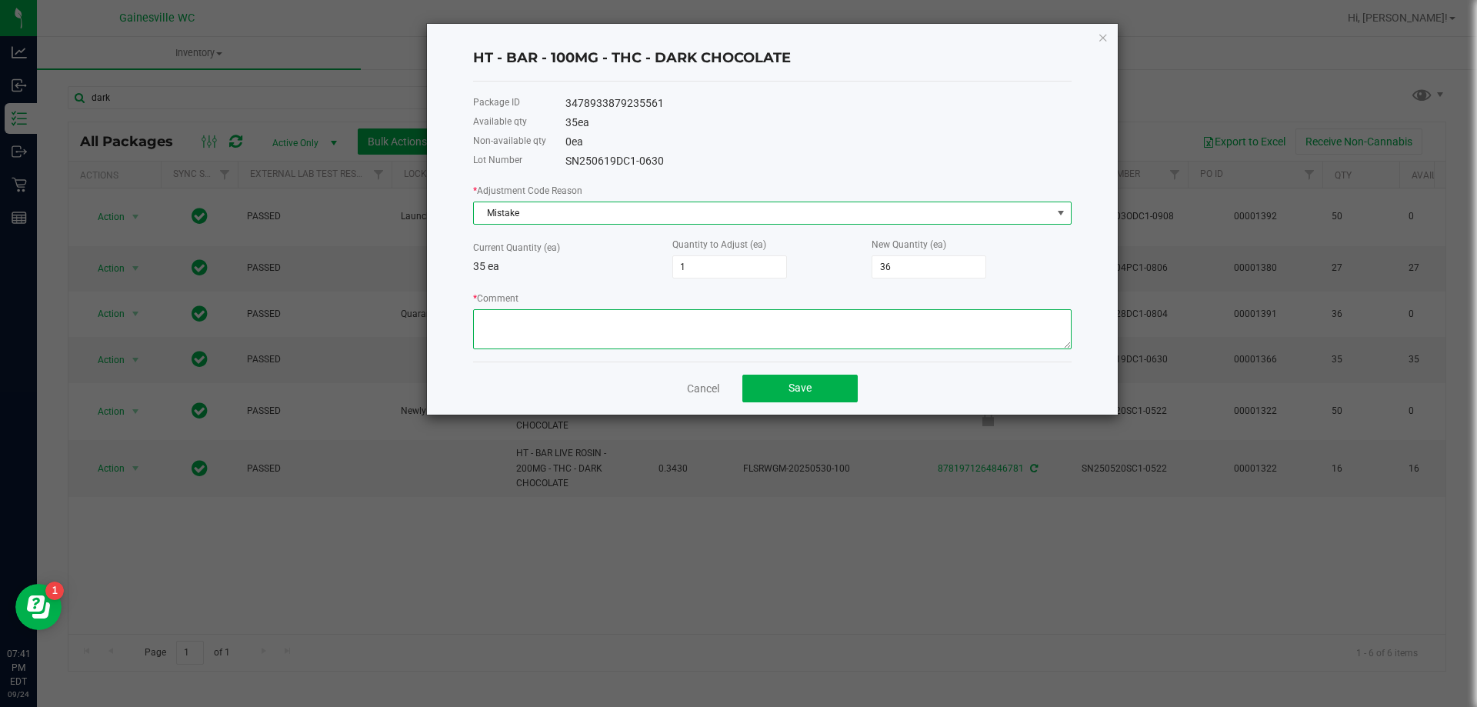
click at [565, 325] on textarea "* Comment" at bounding box center [772, 329] width 598 height 40
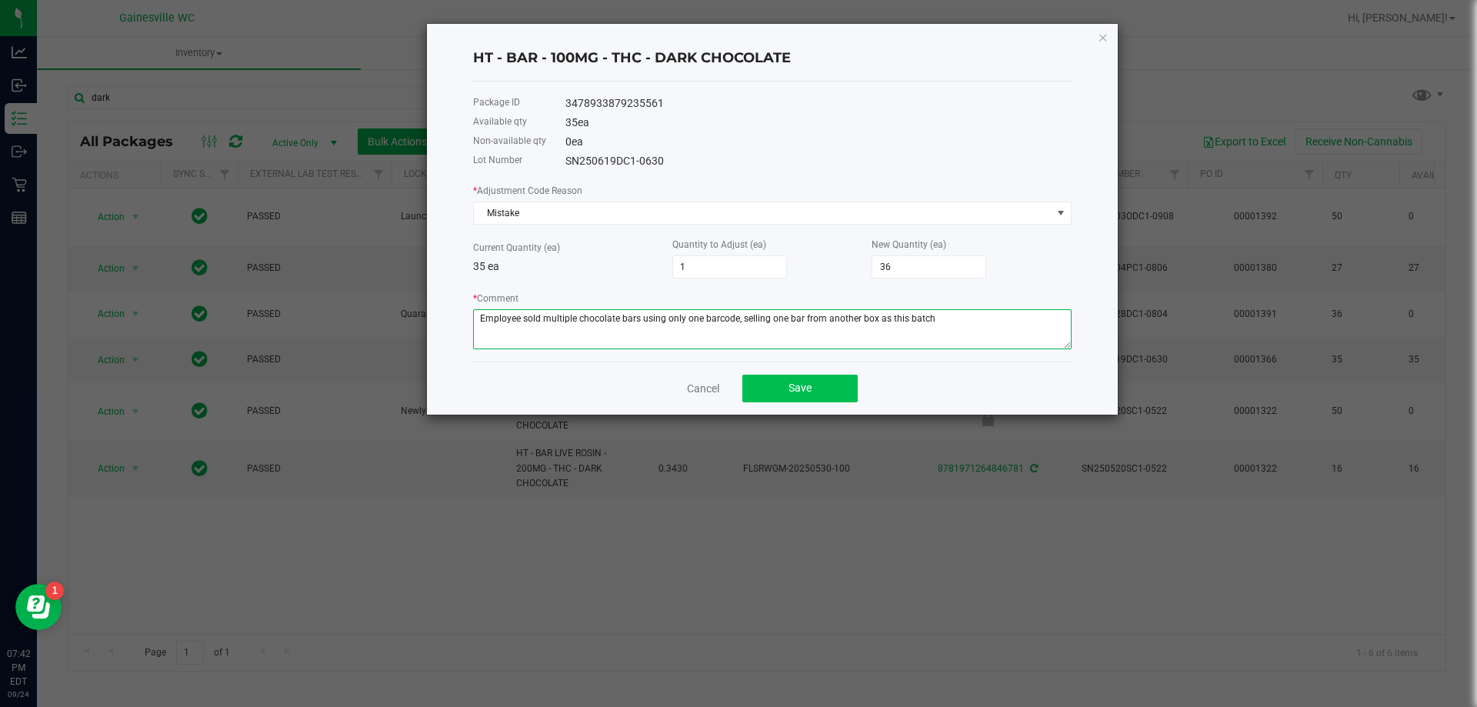
type textarea "Employee sold multiple chocolate bars using only one barcode, selling one bar f…"
click at [760, 387] on button "Save" at bounding box center [799, 389] width 115 height 28
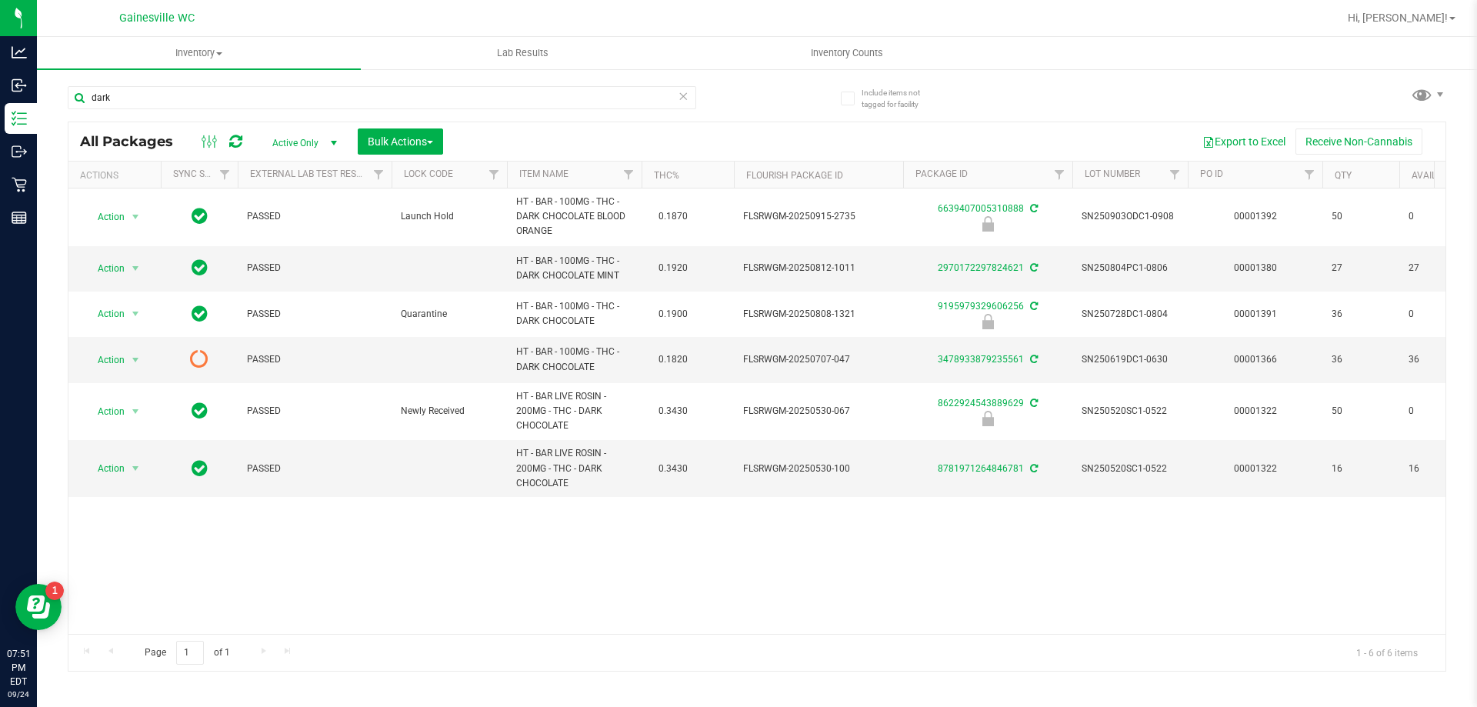
click at [682, 91] on icon at bounding box center [683, 95] width 11 height 18
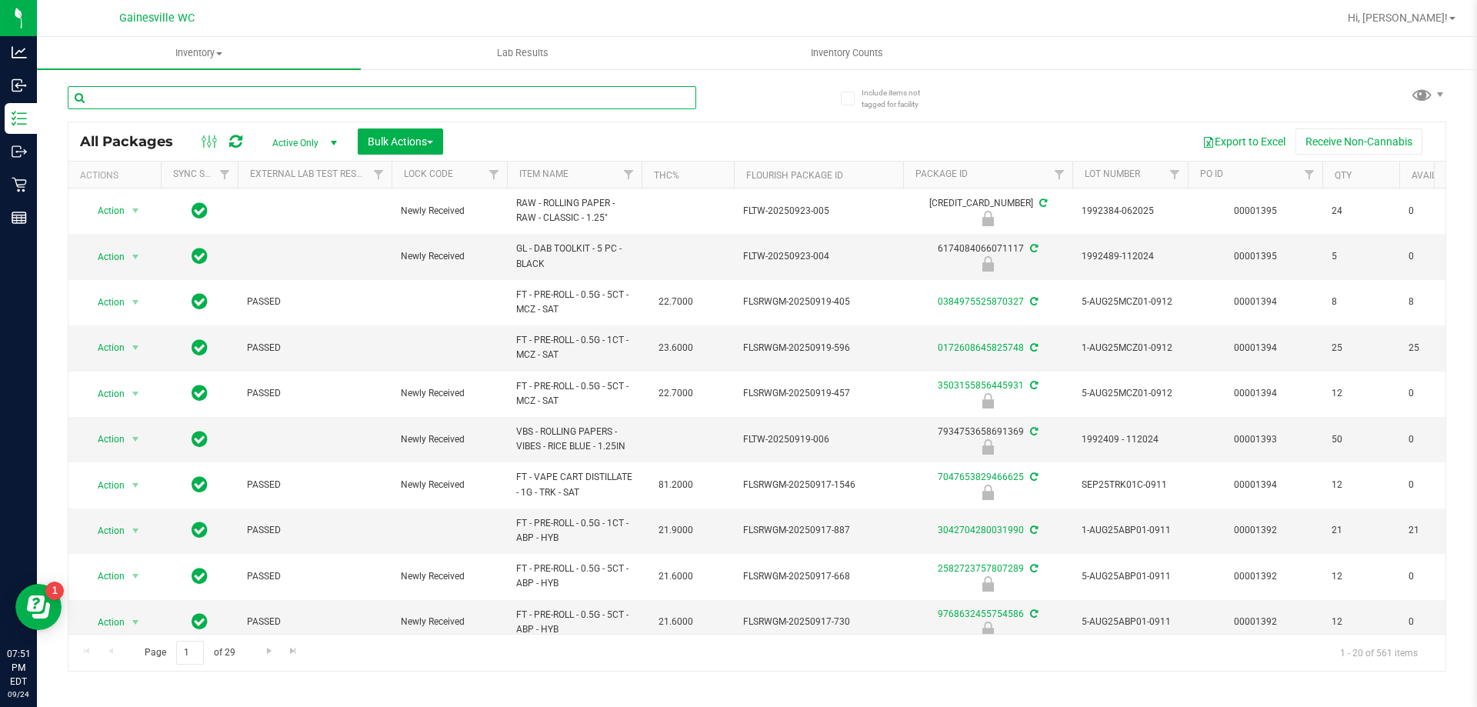
click at [285, 98] on input "text" at bounding box center [382, 97] width 628 height 23
type input "swt"
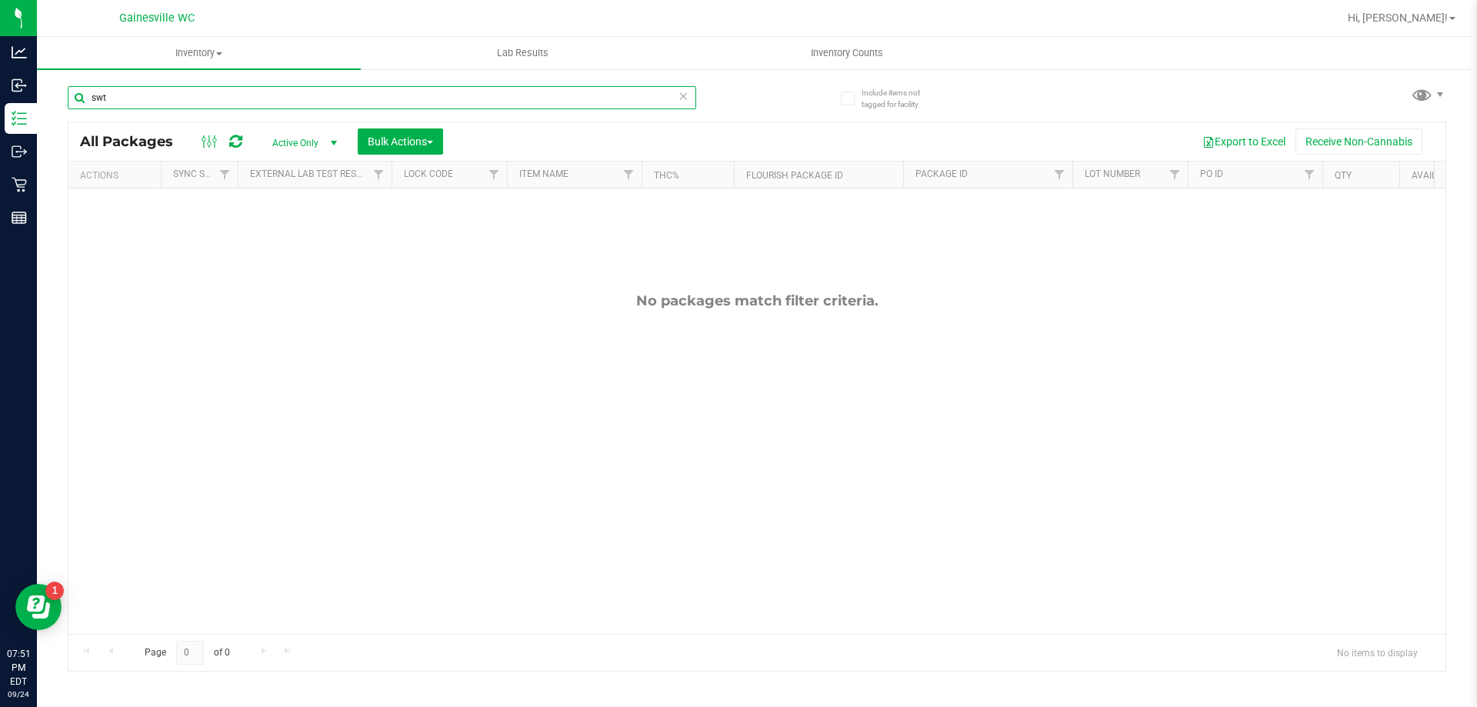
drag, startPoint x: 188, startPoint y: 98, endPoint x: 191, endPoint y: 126, distance: 28.6
click at [5, 98] on div "Analytics Inbound Inventory Outbound Retail Reports 07:51 PM EDT [DATE] 09/24 G…" at bounding box center [738, 353] width 1477 height 707
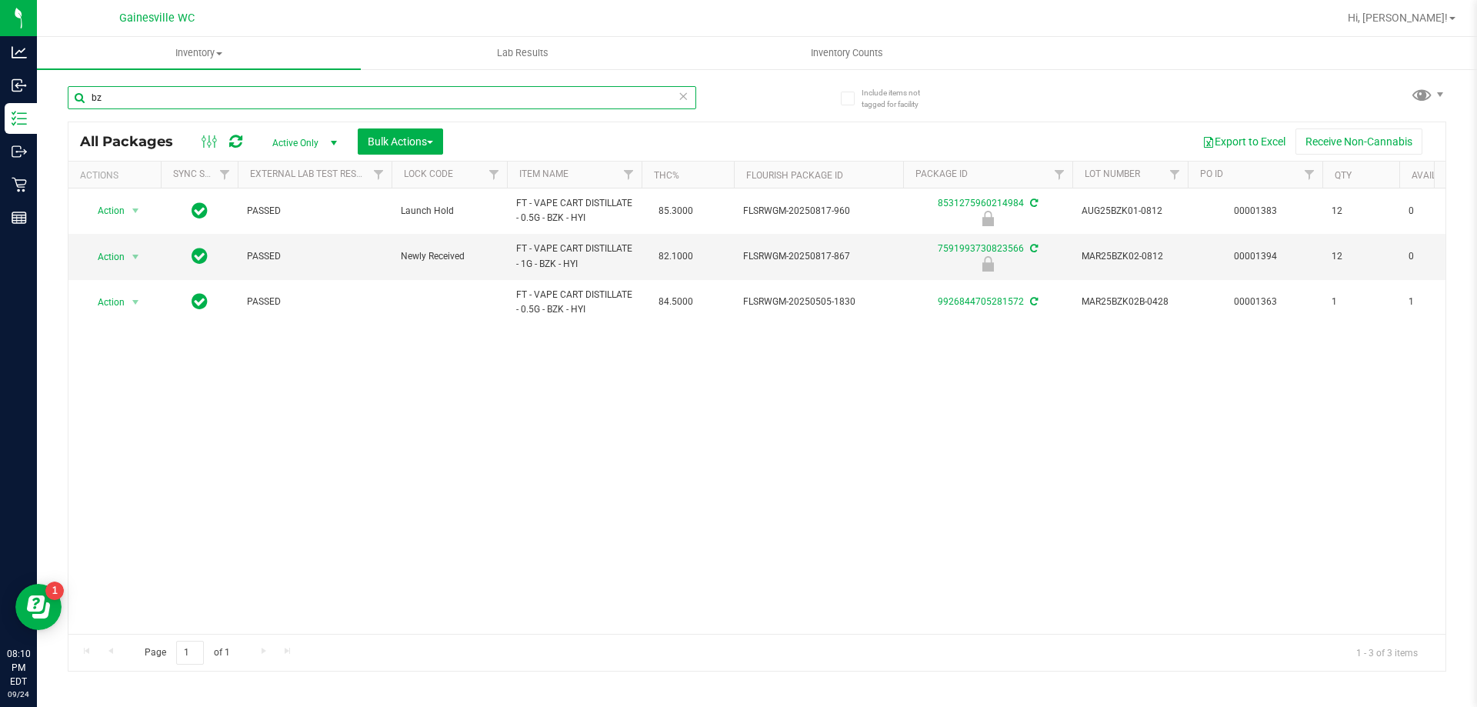
type input "b"
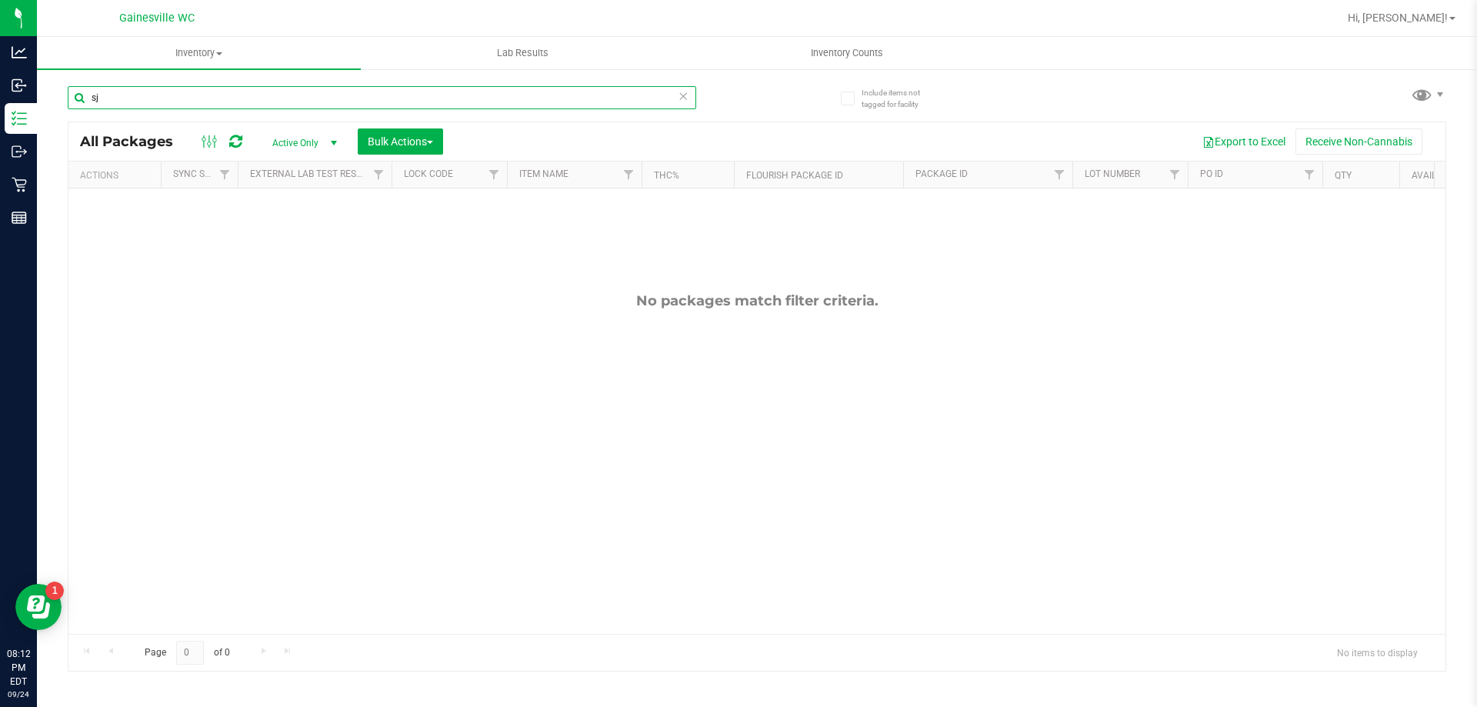
type input "s"
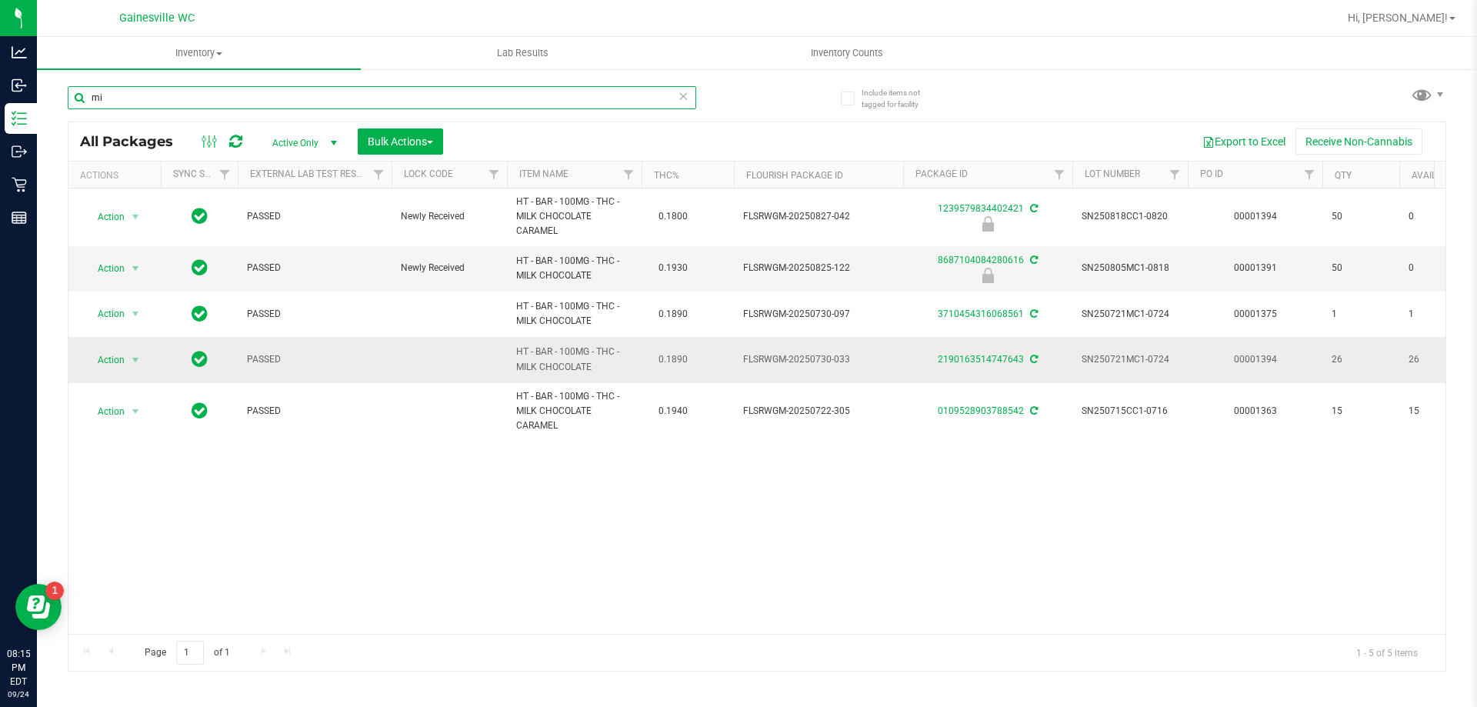
type input "m"
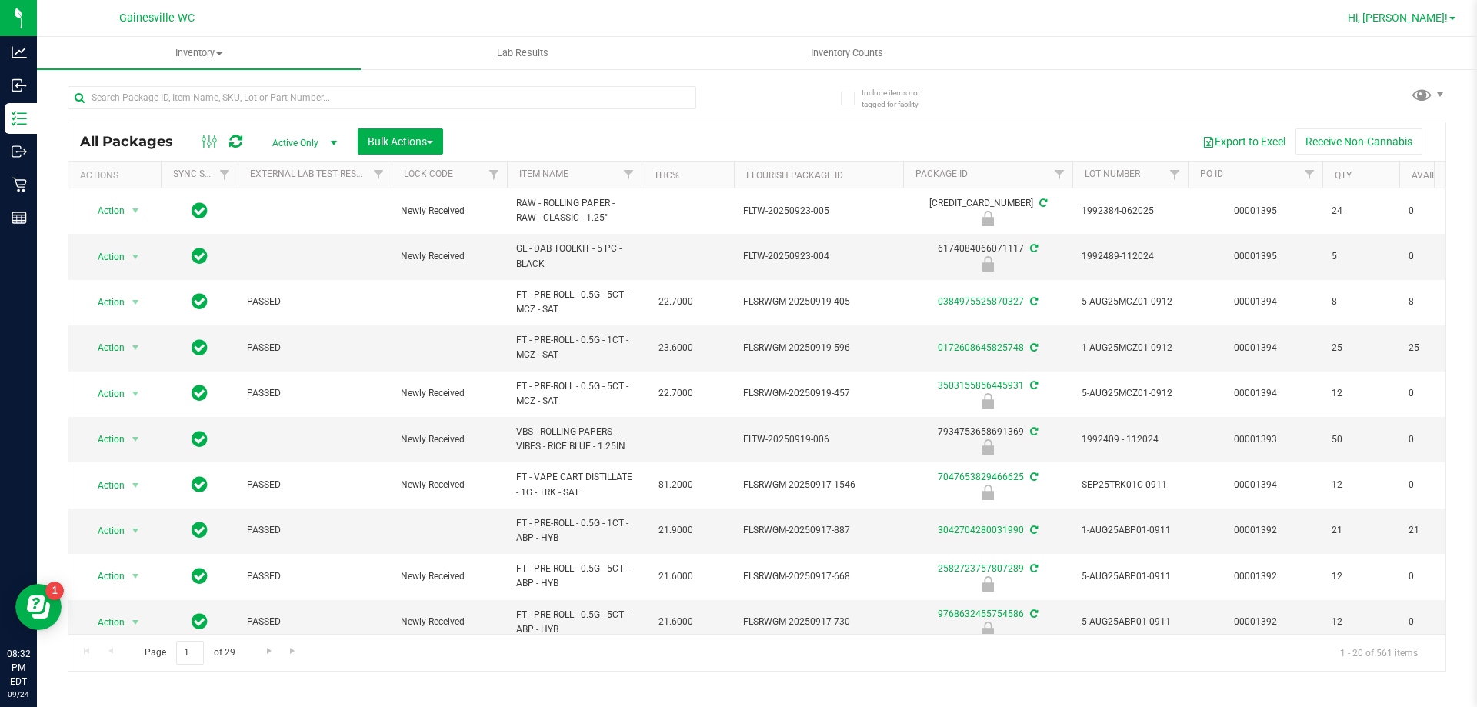
click at [1437, 18] on span "Hi, [PERSON_NAME]!" at bounding box center [1398, 18] width 100 height 12
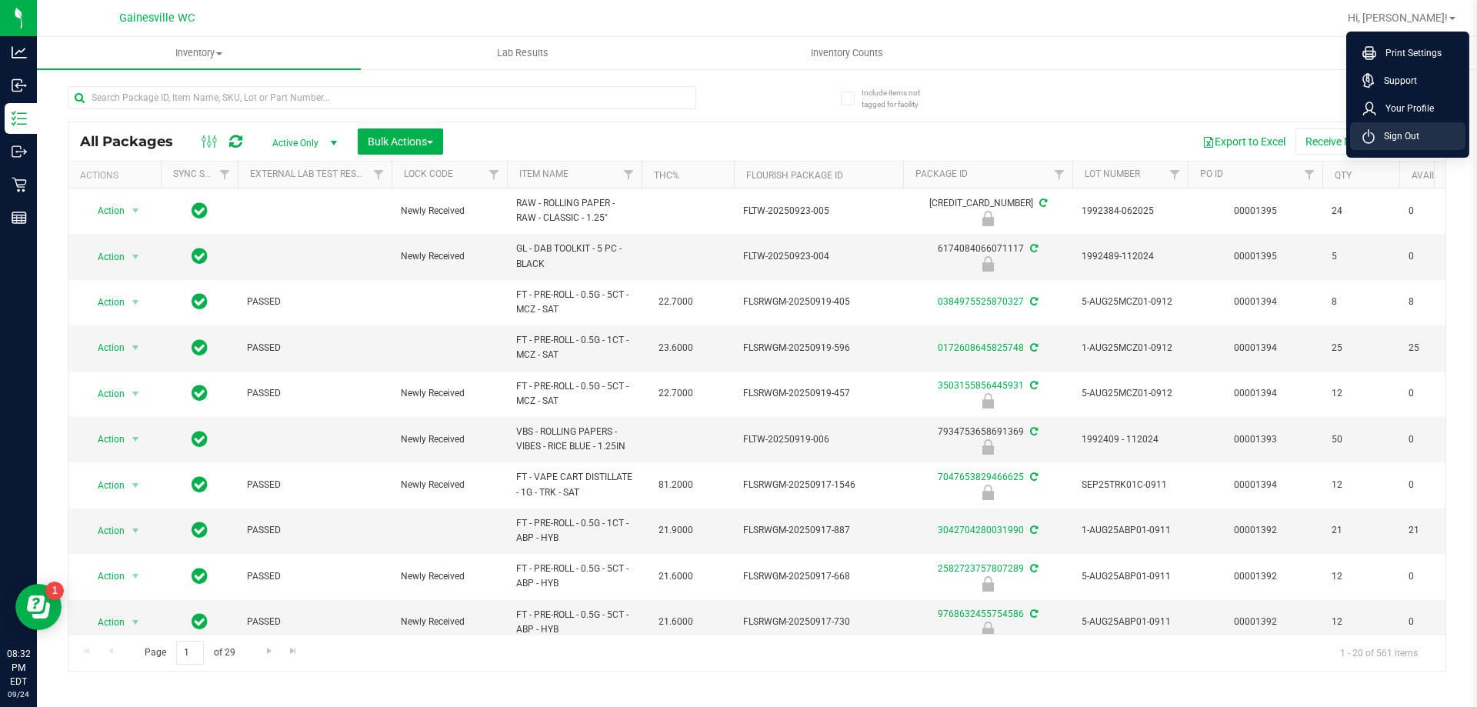
click at [1401, 137] on span "Sign Out" at bounding box center [1397, 135] width 45 height 15
